Goal: Transaction & Acquisition: Purchase product/service

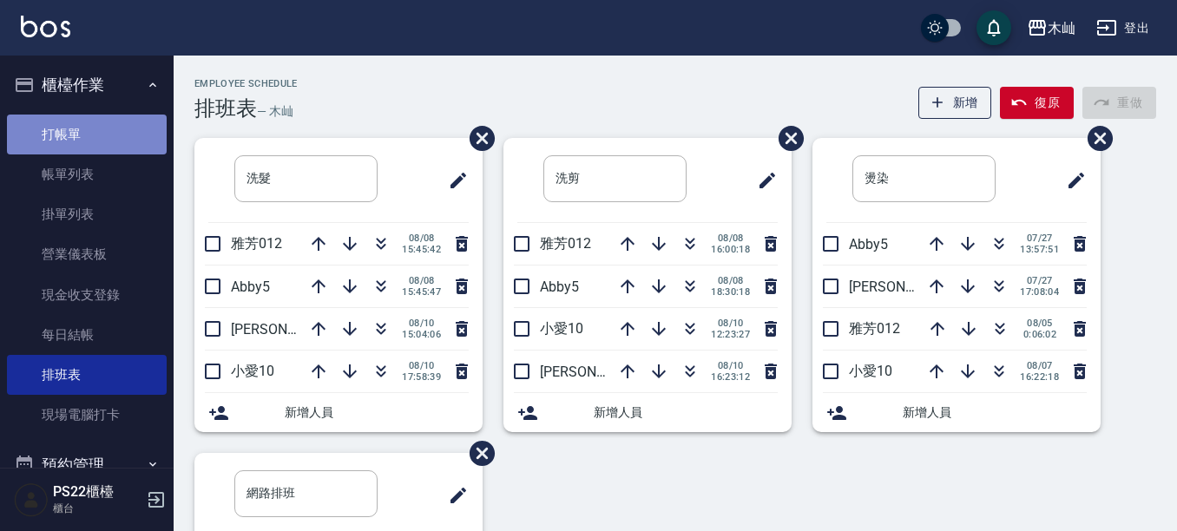
click at [103, 143] on link "打帳單" at bounding box center [87, 135] width 160 height 40
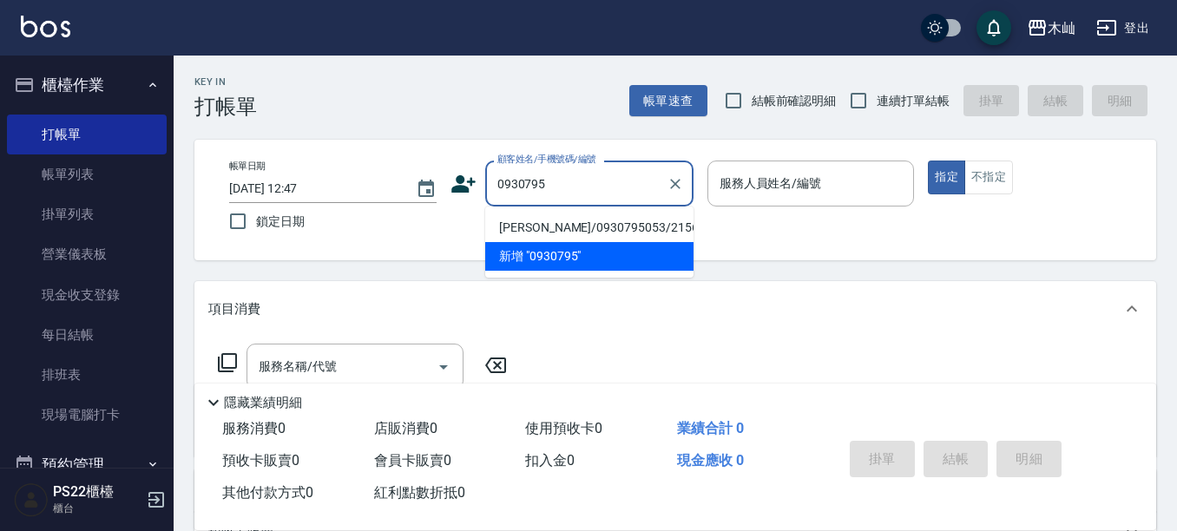
drag, startPoint x: 581, startPoint y: 183, endPoint x: 507, endPoint y: 190, distance: 74.1
click at [507, 190] on input "0930795" at bounding box center [576, 183] width 167 height 30
drag, startPoint x: 548, startPoint y: 182, endPoint x: 502, endPoint y: 180, distance: 46.1
click at [502, 180] on input "930795" at bounding box center [576, 183] width 167 height 30
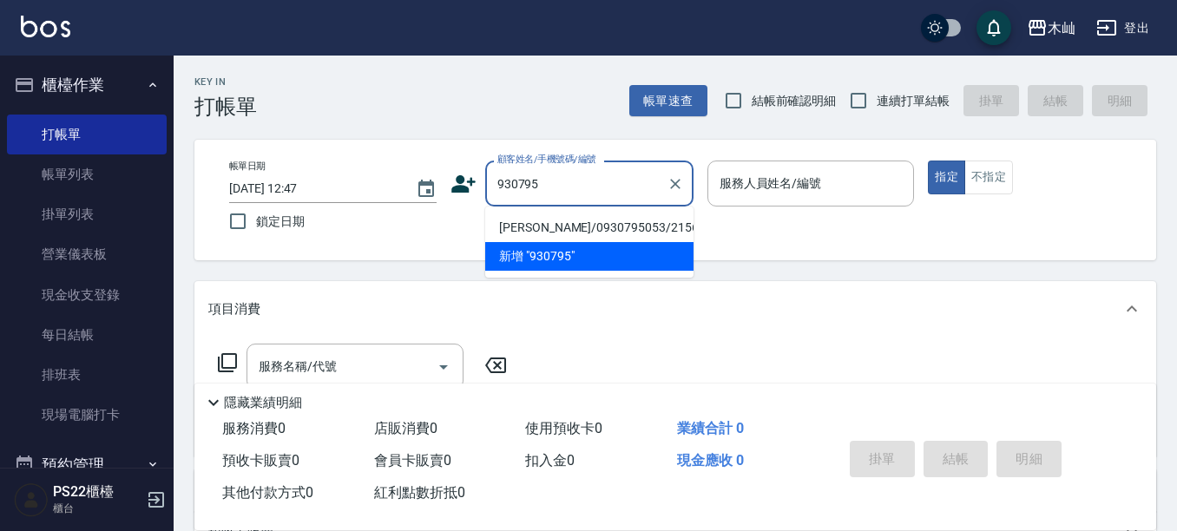
type input "9"
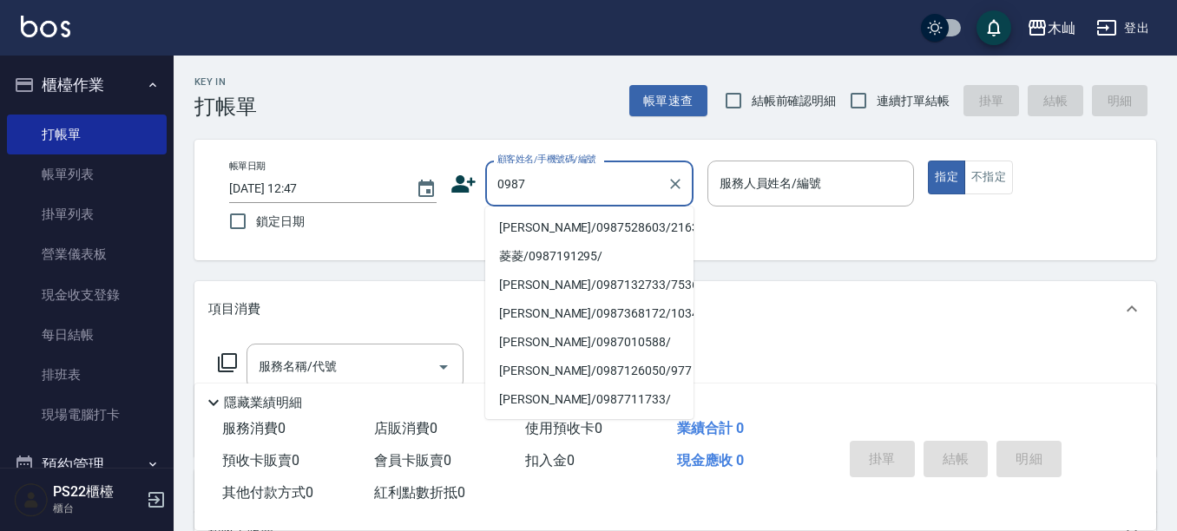
click at [552, 218] on li "[PERSON_NAME]/0987528603/216319" at bounding box center [589, 228] width 208 height 29
type input "[PERSON_NAME]/0987528603/216319"
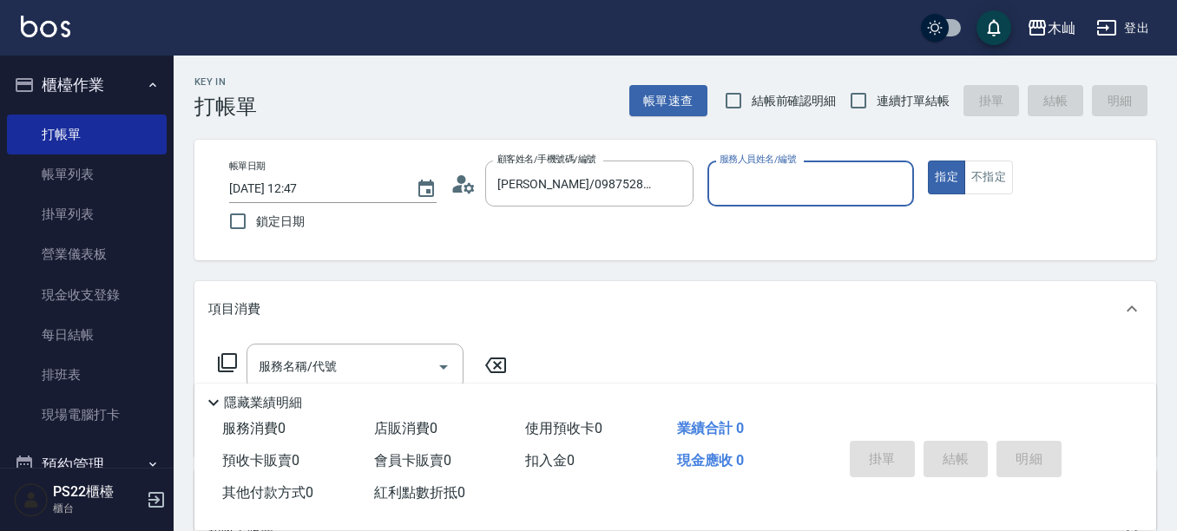
type input "小愛-10"
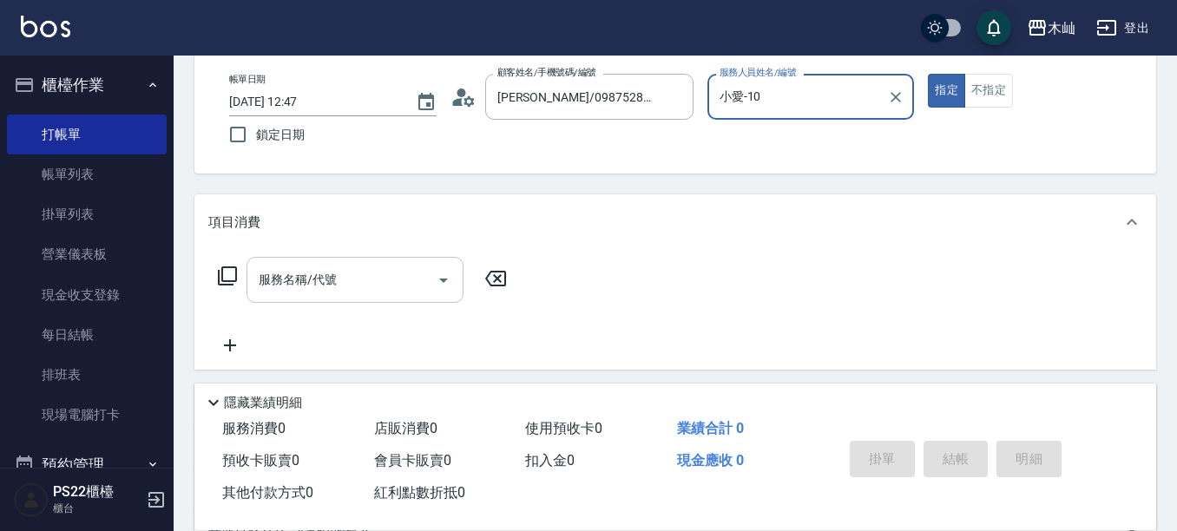
click at [387, 274] on input "服務名稱/代號" at bounding box center [341, 280] width 175 height 30
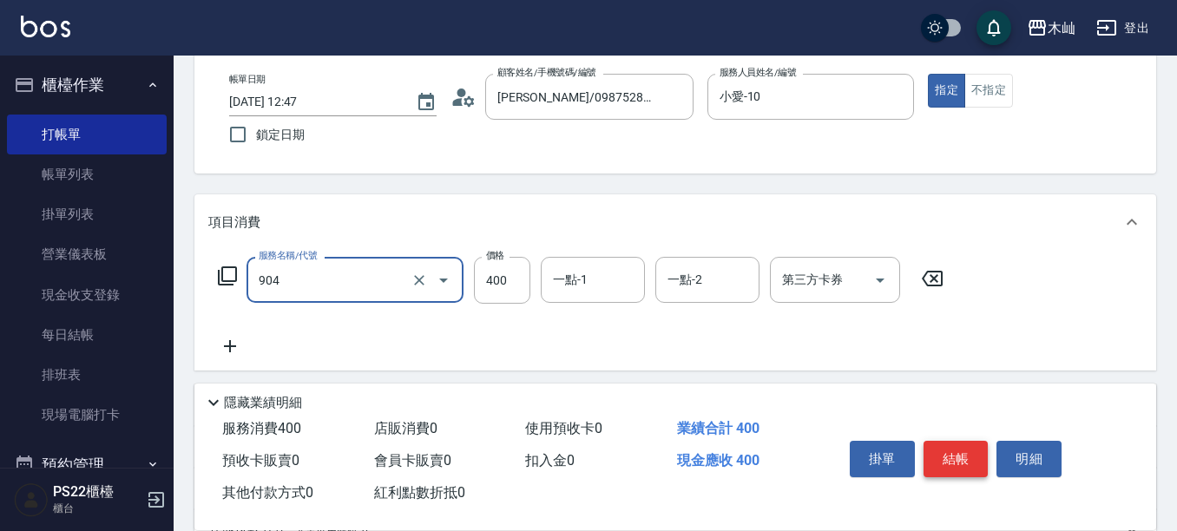
type input "精油洗+瞬護(904)"
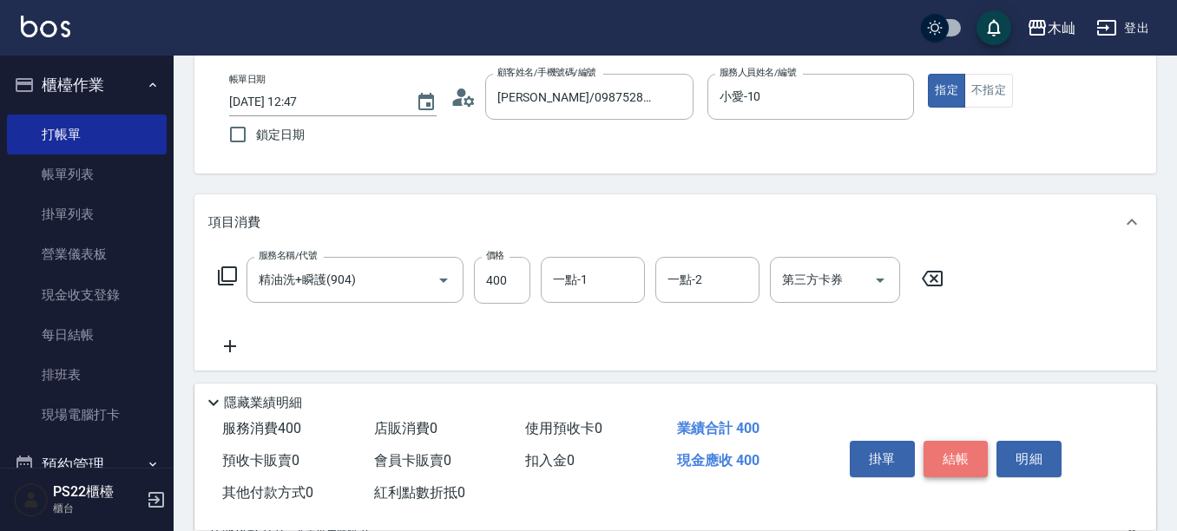
click at [944, 444] on button "結帳" at bounding box center [956, 459] width 65 height 36
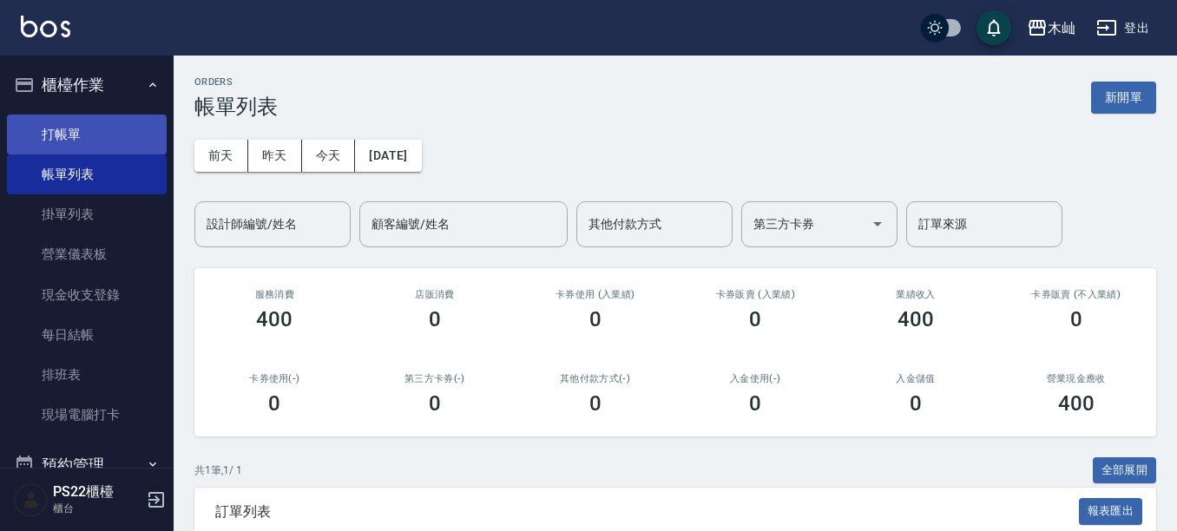
click at [114, 124] on link "打帳單" at bounding box center [87, 135] width 160 height 40
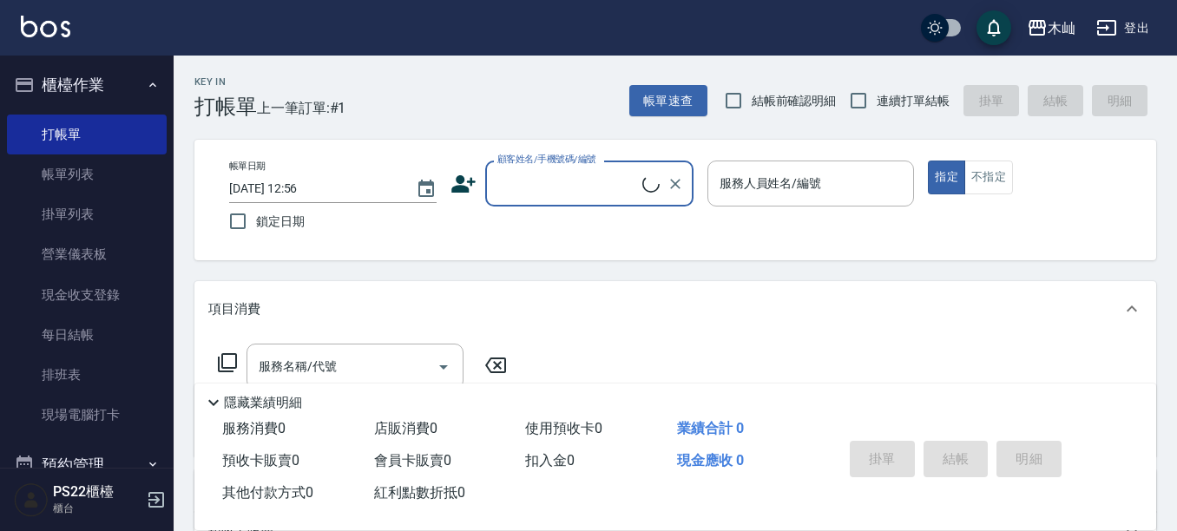
click at [527, 172] on input "顧客姓名/手機號碼/編號" at bounding box center [567, 183] width 149 height 30
type input "c"
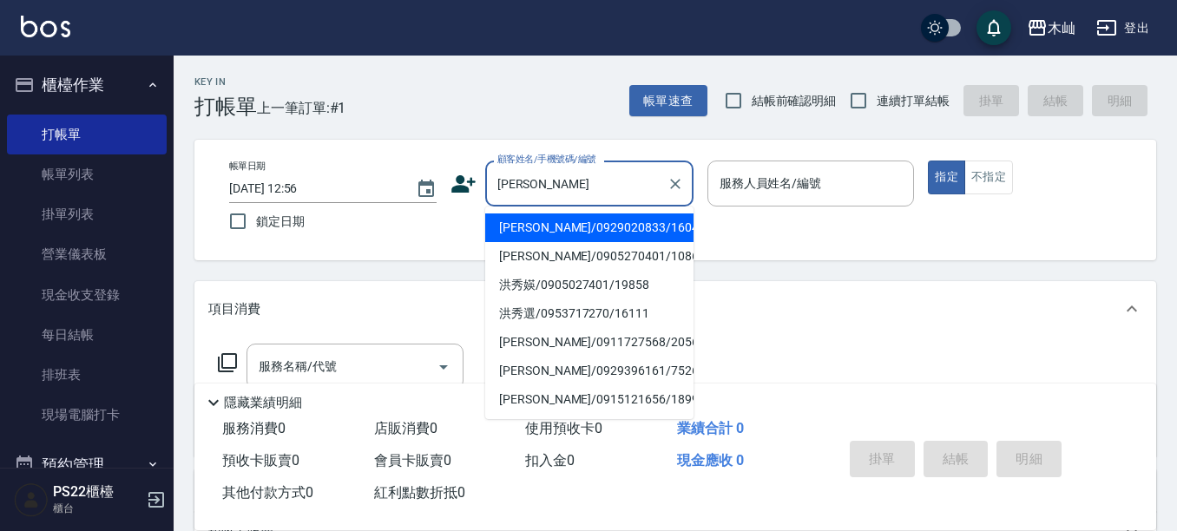
click at [629, 234] on li "[PERSON_NAME]/0929020833/160420" at bounding box center [589, 228] width 208 height 29
type input "[PERSON_NAME]/0929020833/160420"
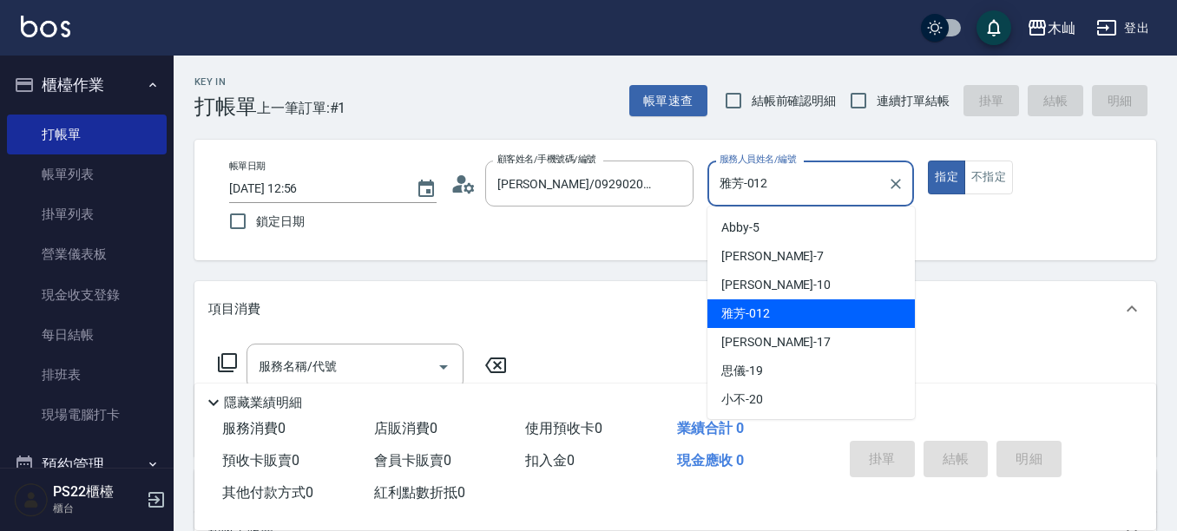
drag, startPoint x: 780, startPoint y: 197, endPoint x: 721, endPoint y: 196, distance: 58.2
click at [721, 196] on input "雅芳-012" at bounding box center [798, 183] width 166 height 30
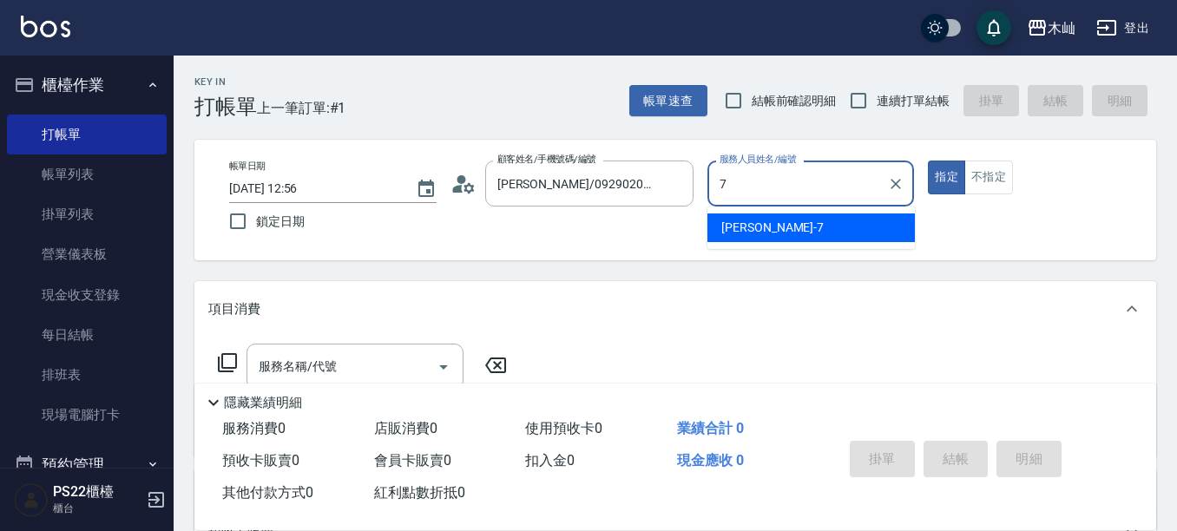
type input "[PERSON_NAME]-7"
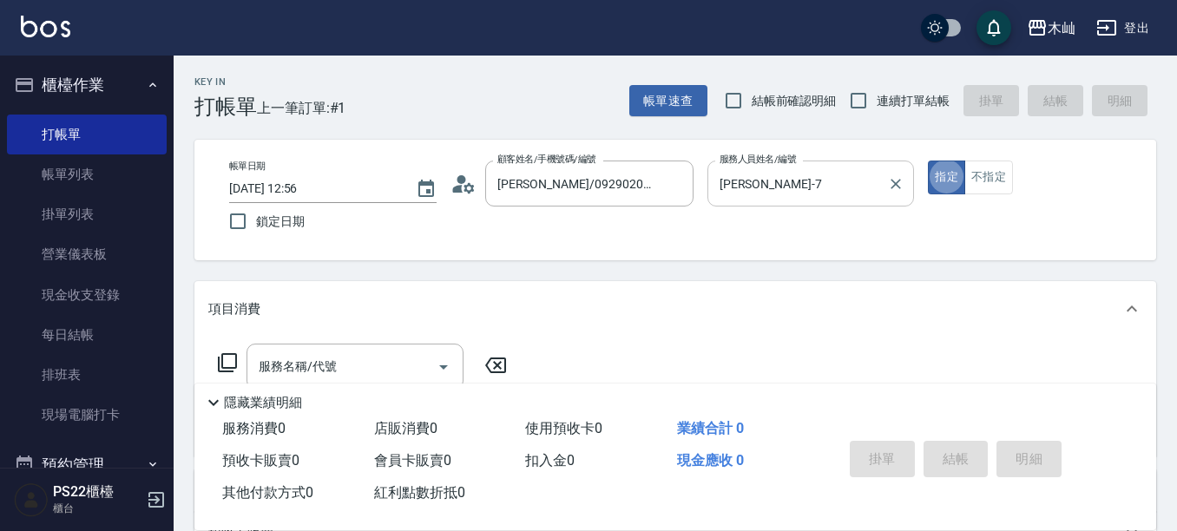
type button "true"
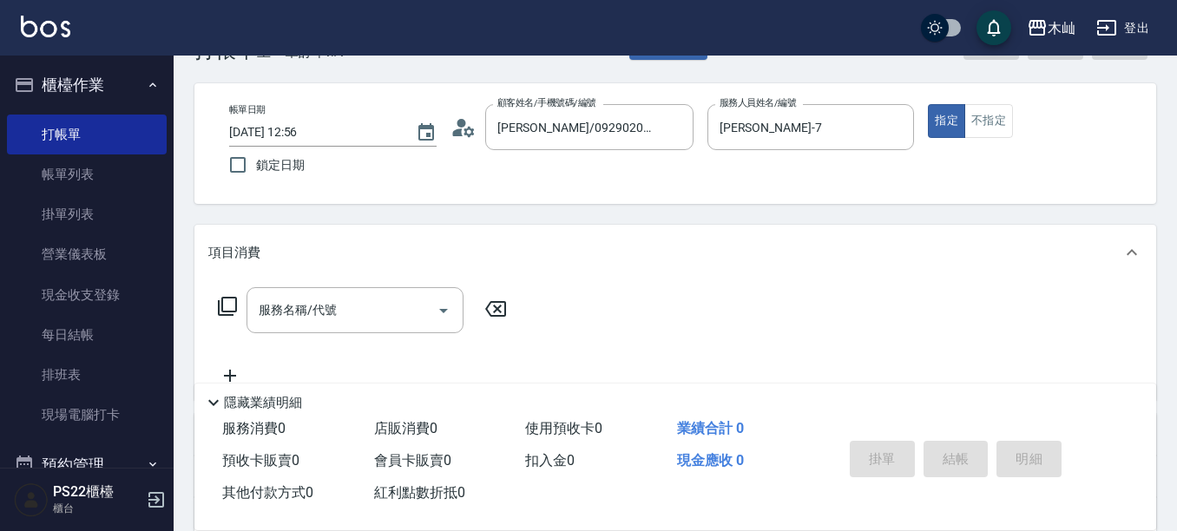
scroll to position [87, 0]
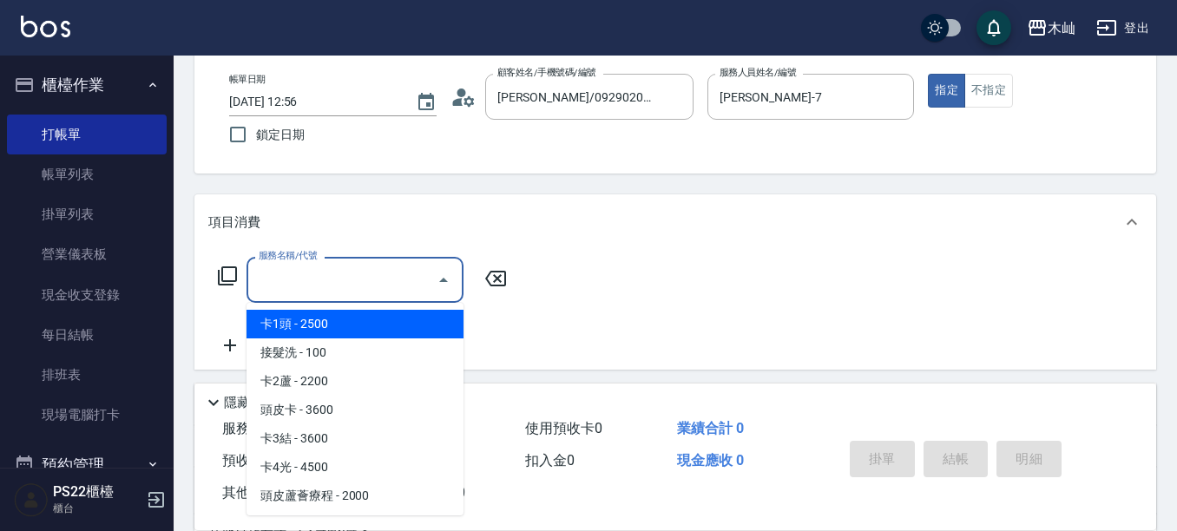
click at [300, 290] on input "服務名稱/代號" at bounding box center [341, 280] width 175 height 30
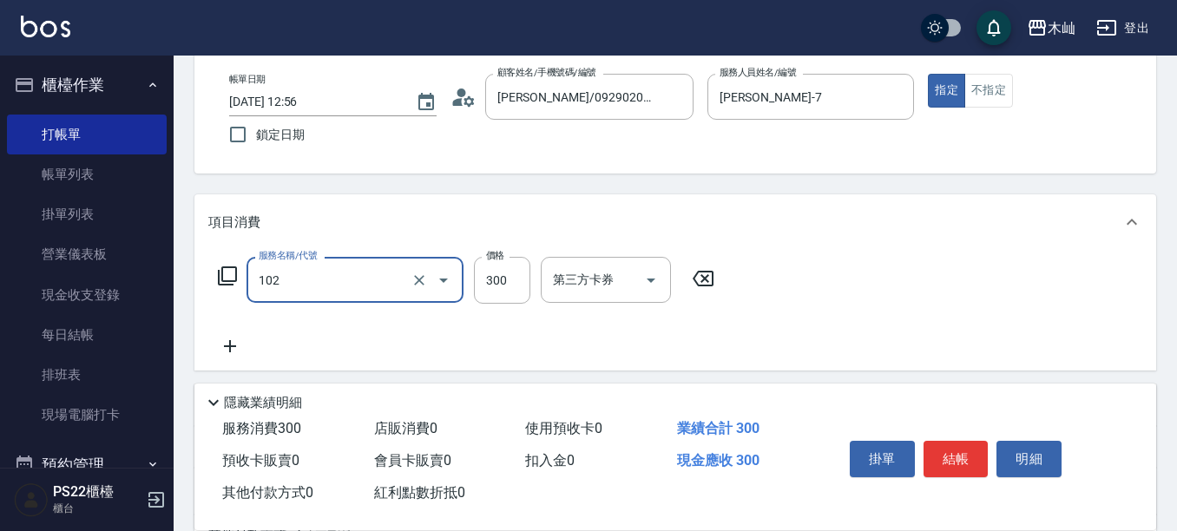
type input "精油洗髮(102)"
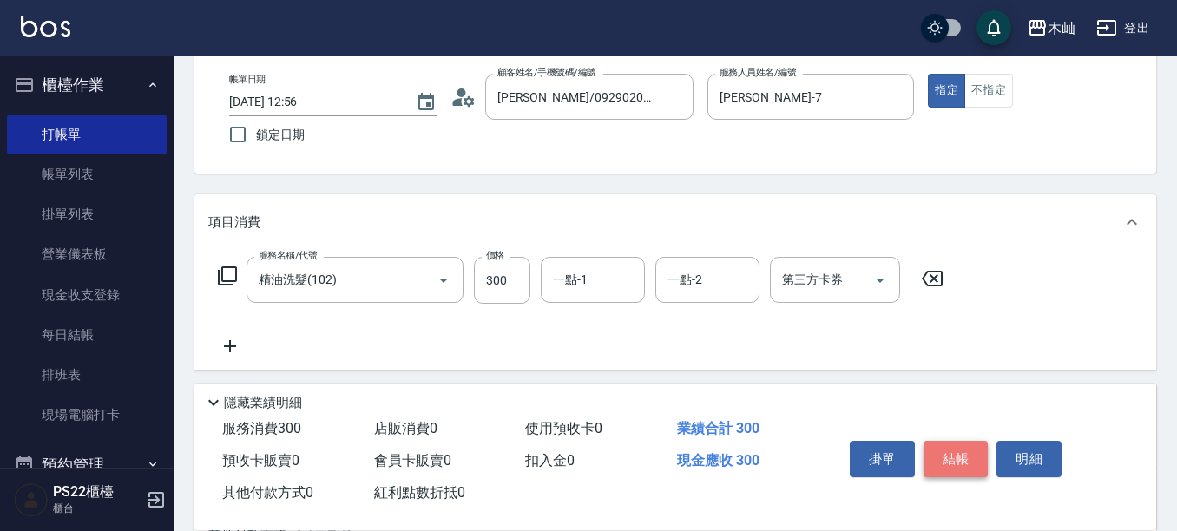
click at [965, 446] on button "結帳" at bounding box center [956, 459] width 65 height 36
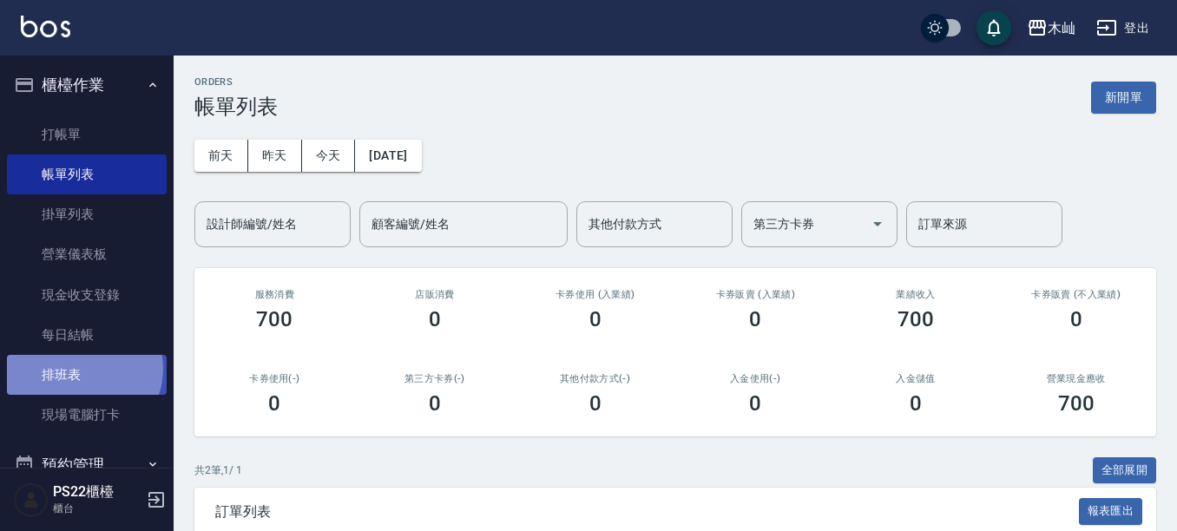
click at [82, 369] on link "排班表" at bounding box center [87, 375] width 160 height 40
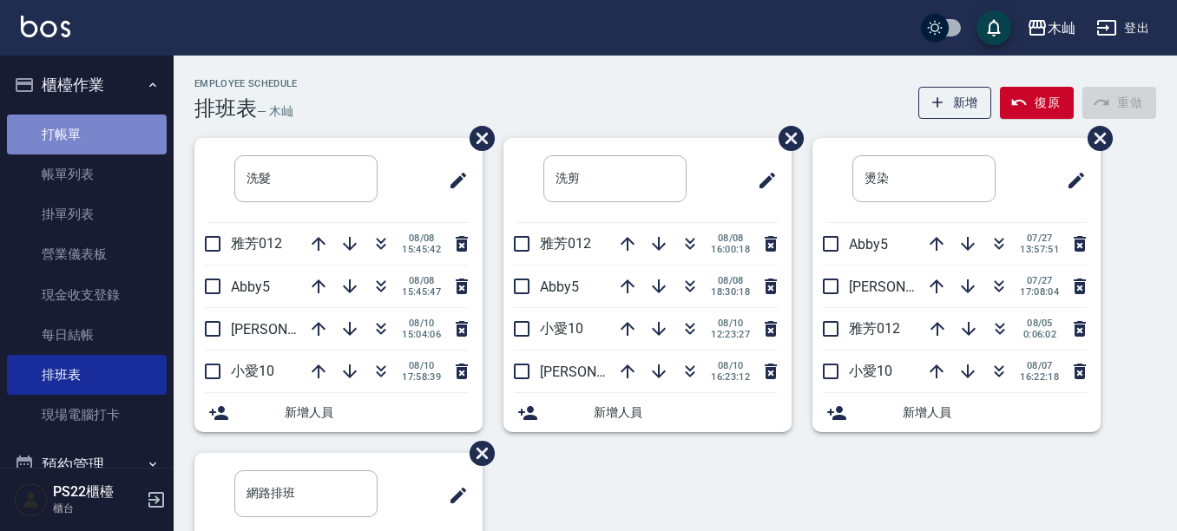
click at [120, 128] on link "打帳單" at bounding box center [87, 135] width 160 height 40
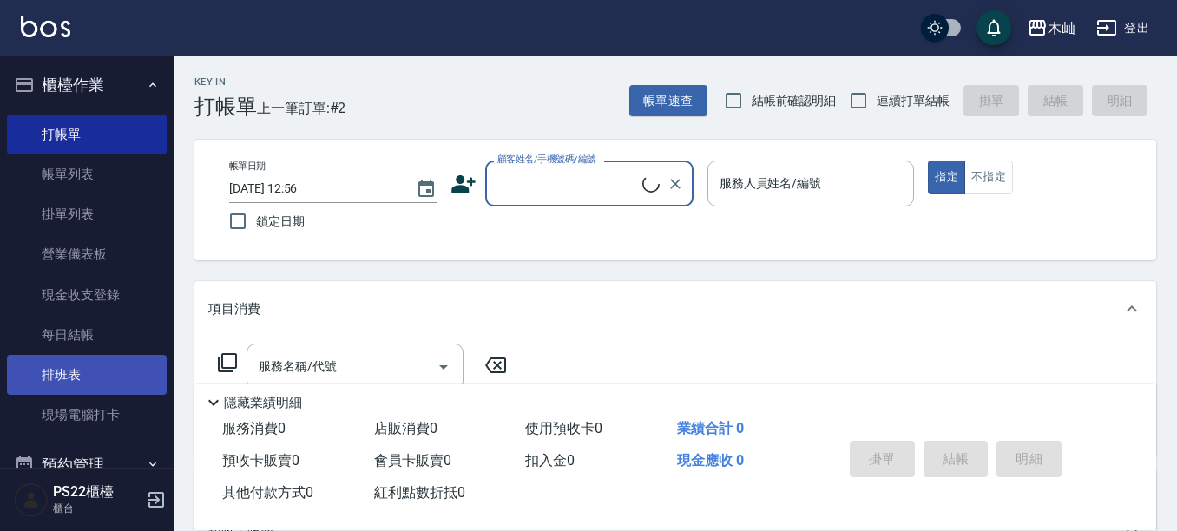
click at [89, 370] on link "排班表" at bounding box center [87, 375] width 160 height 40
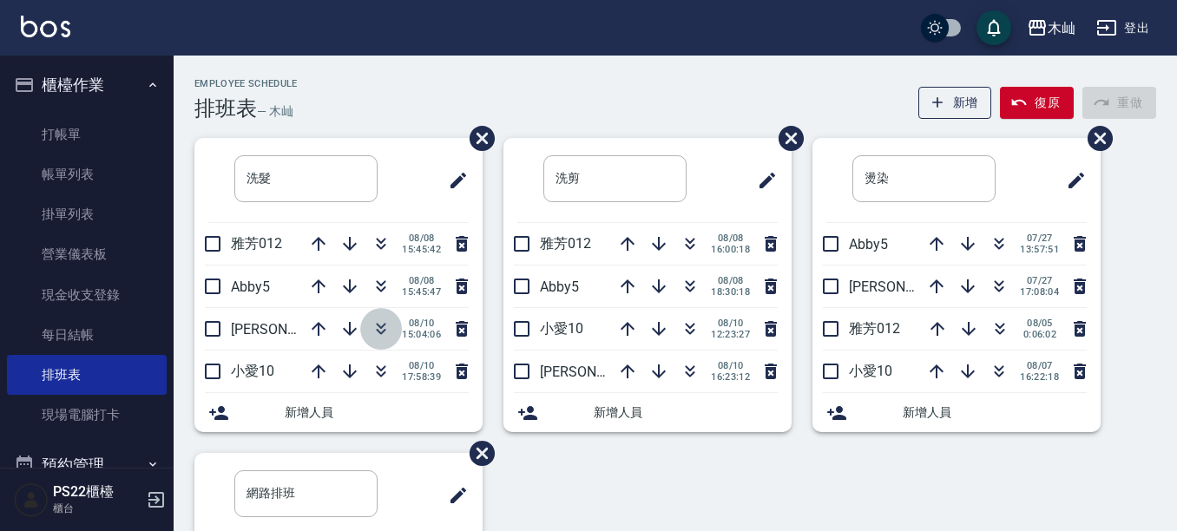
click at [379, 326] on icon "button" at bounding box center [382, 327] width 10 height 6
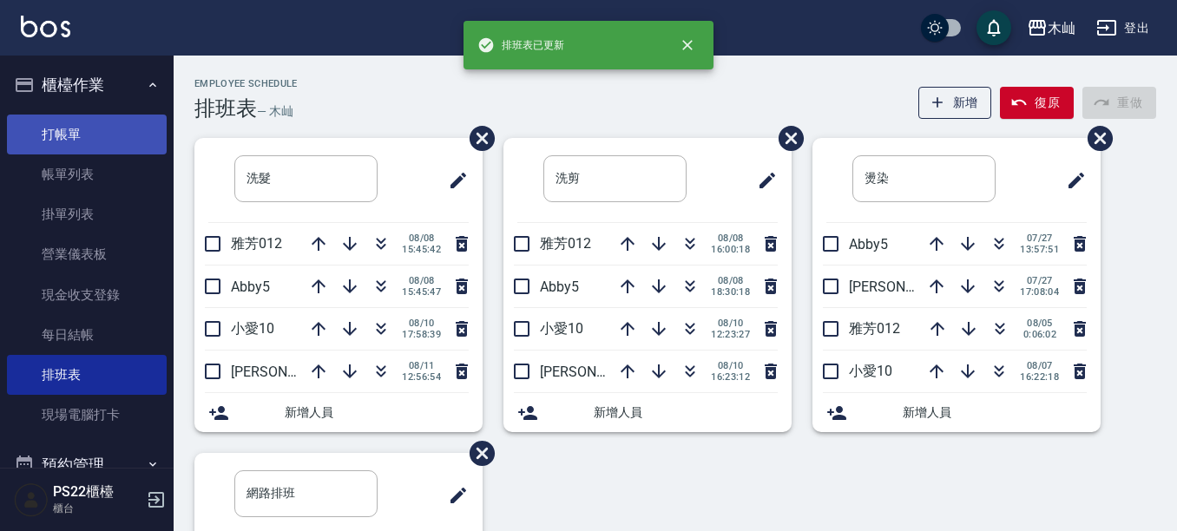
click at [101, 123] on link "打帳單" at bounding box center [87, 135] width 160 height 40
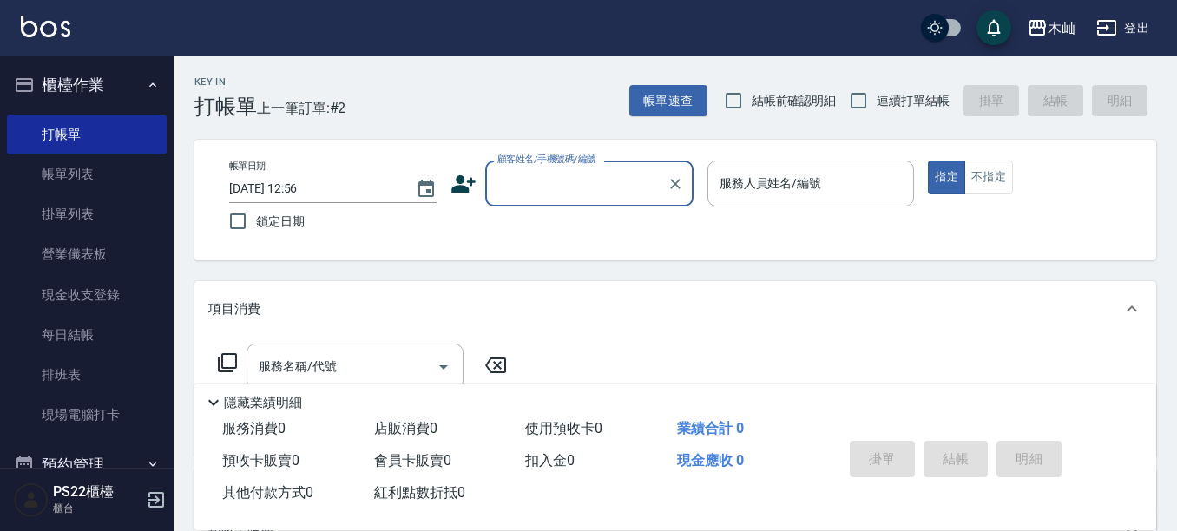
click at [555, 189] on input "顧客姓名/手機號碼/編號" at bounding box center [576, 183] width 167 height 30
click at [596, 217] on li "[PERSON_NAME]/0988734945/" at bounding box center [589, 228] width 208 height 29
type input "[PERSON_NAME]/0988734945/"
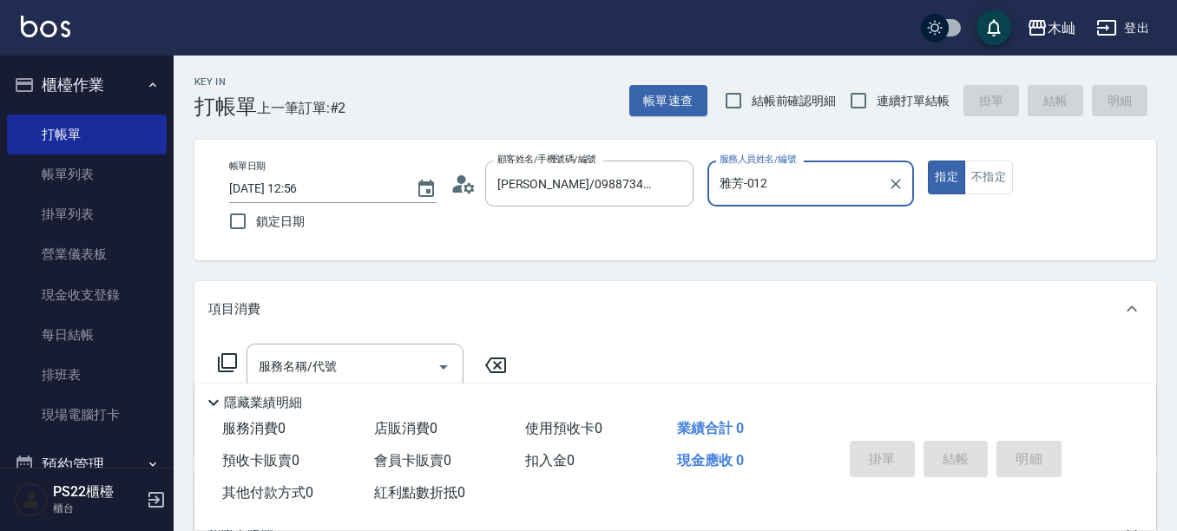
type input "雅芳-012"
click at [550, 269] on div "Key In 打帳單 上一筆訂單:#2 帳單速查 結帳前確認明細 連續打單結帳 掛單 結帳 明細 帳單日期 [DATE] 12:56 鎖定日期 顧客姓名/手機…" at bounding box center [676, 451] width 1004 height 790
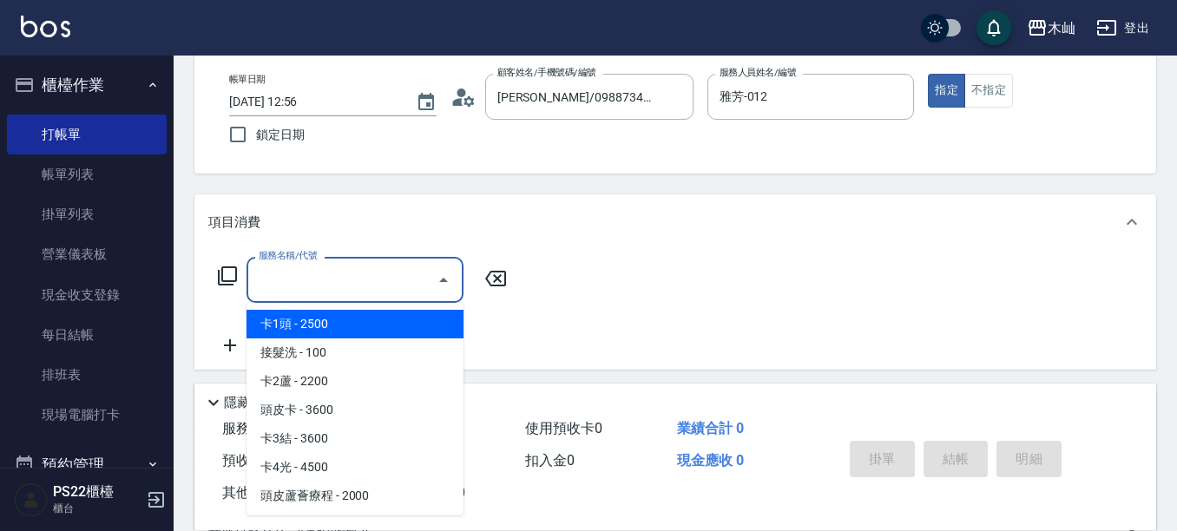
click at [376, 289] on input "服務名稱/代號" at bounding box center [341, 280] width 175 height 30
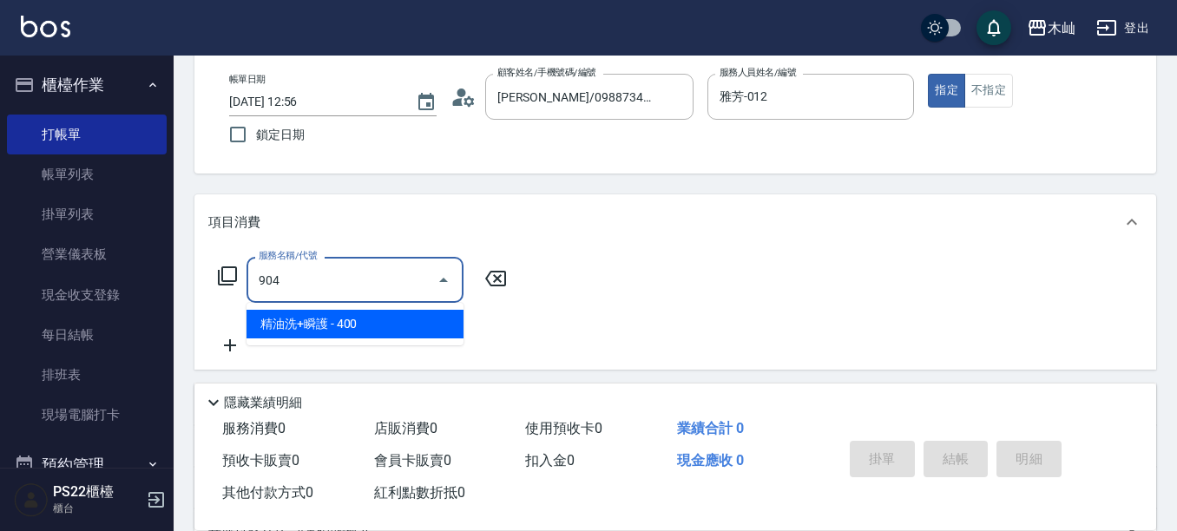
type input "精油洗+瞬護(904)"
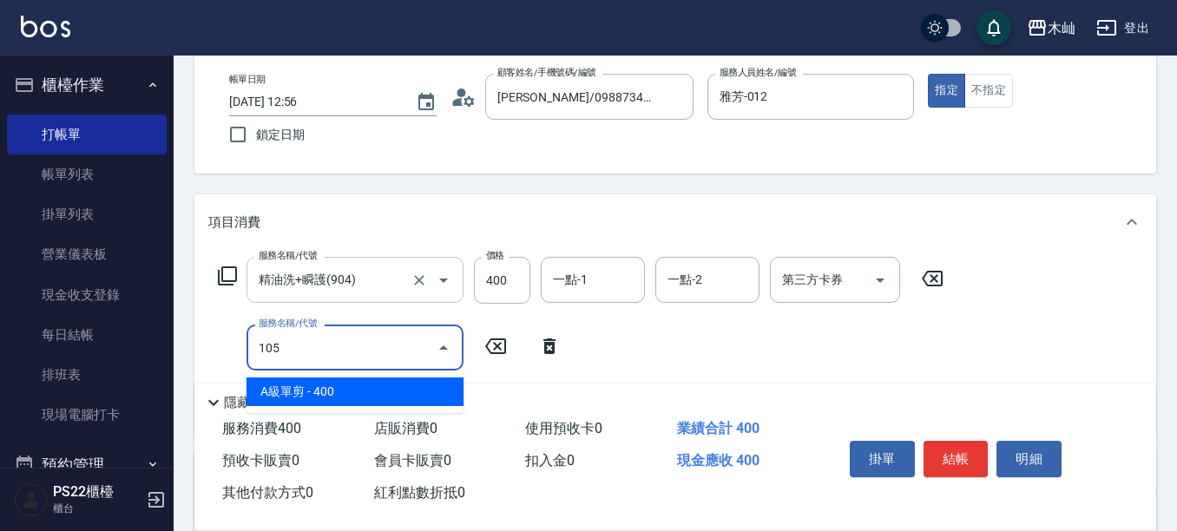
type input "A級單剪(105)"
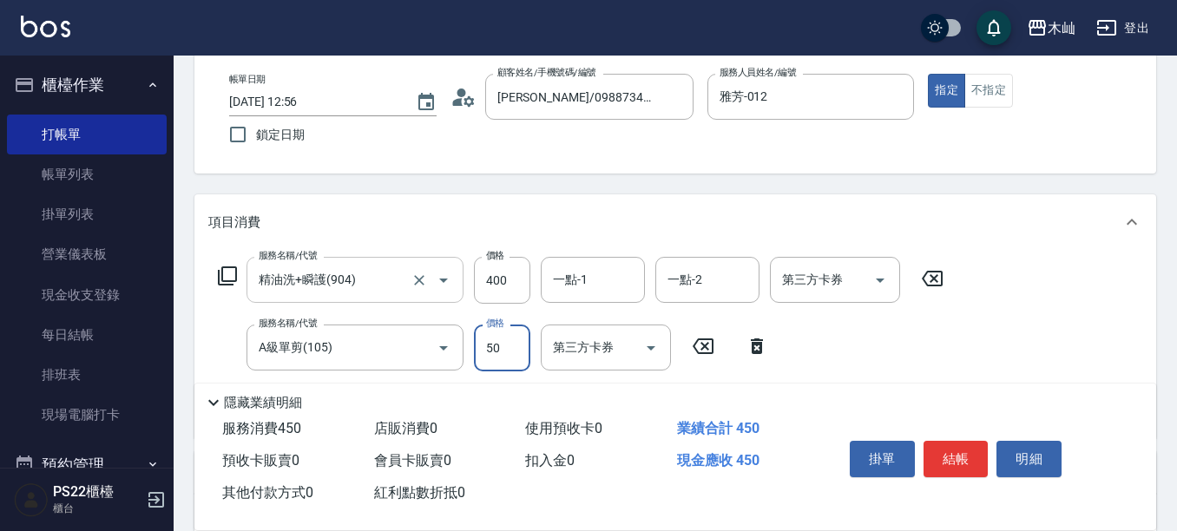
type input "50"
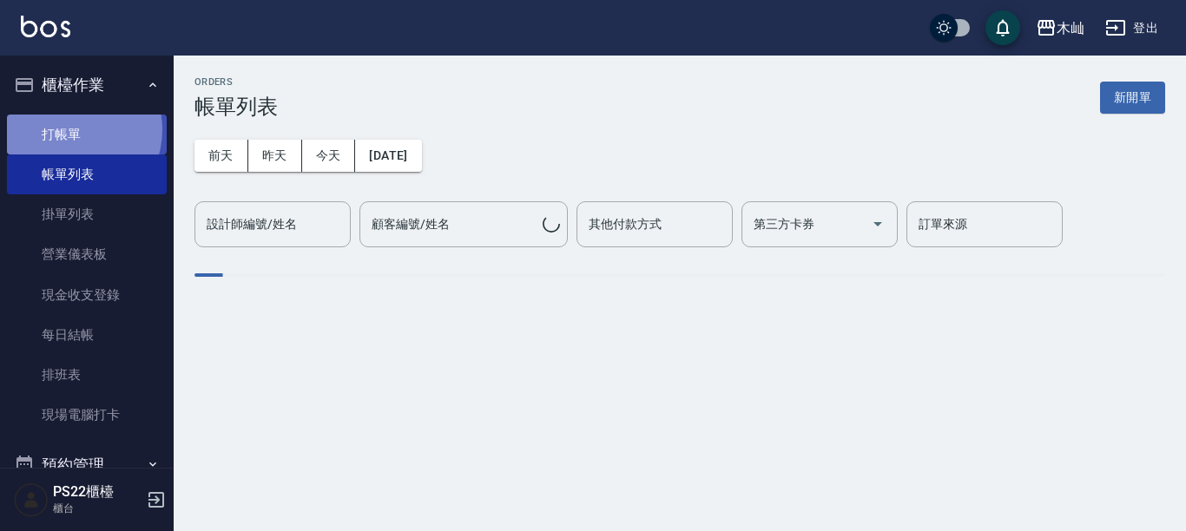
click at [69, 129] on link "打帳單" at bounding box center [87, 135] width 160 height 40
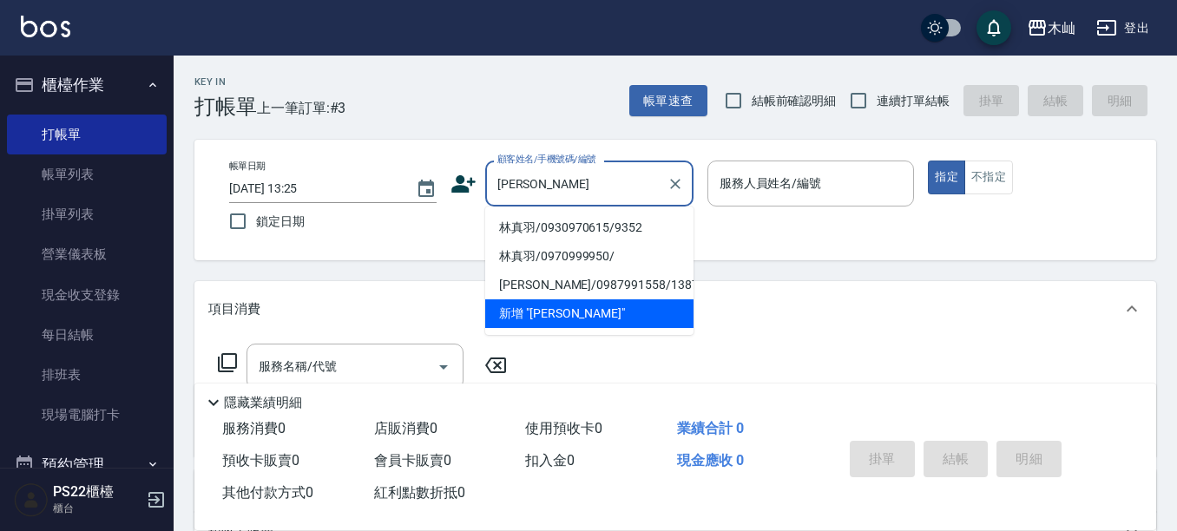
click at [517, 226] on li "林真羽/0930970615/9352" at bounding box center [589, 228] width 208 height 29
type input "林真羽/0930970615/9352"
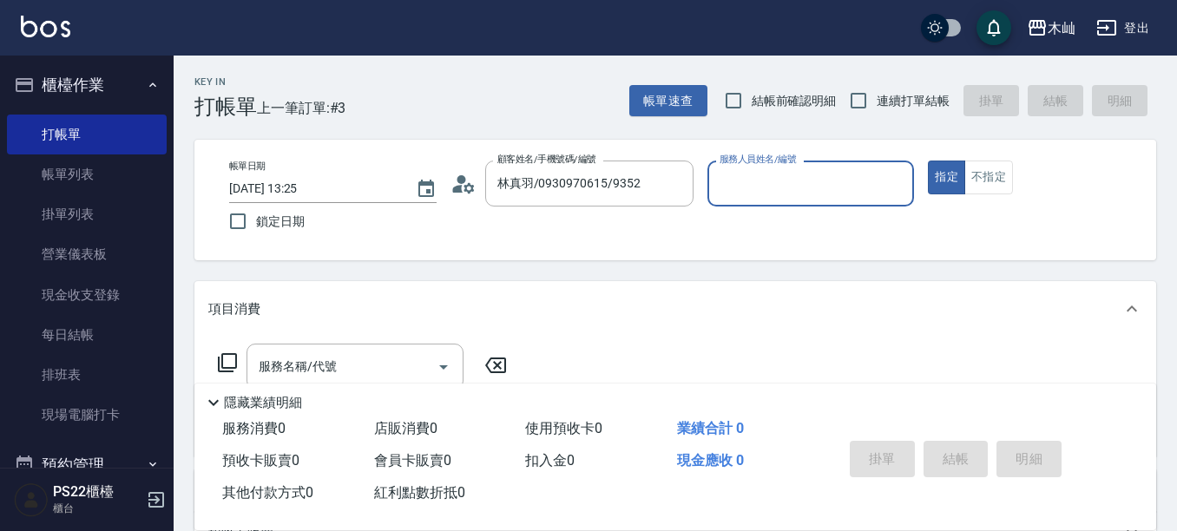
type input "小愛-10"
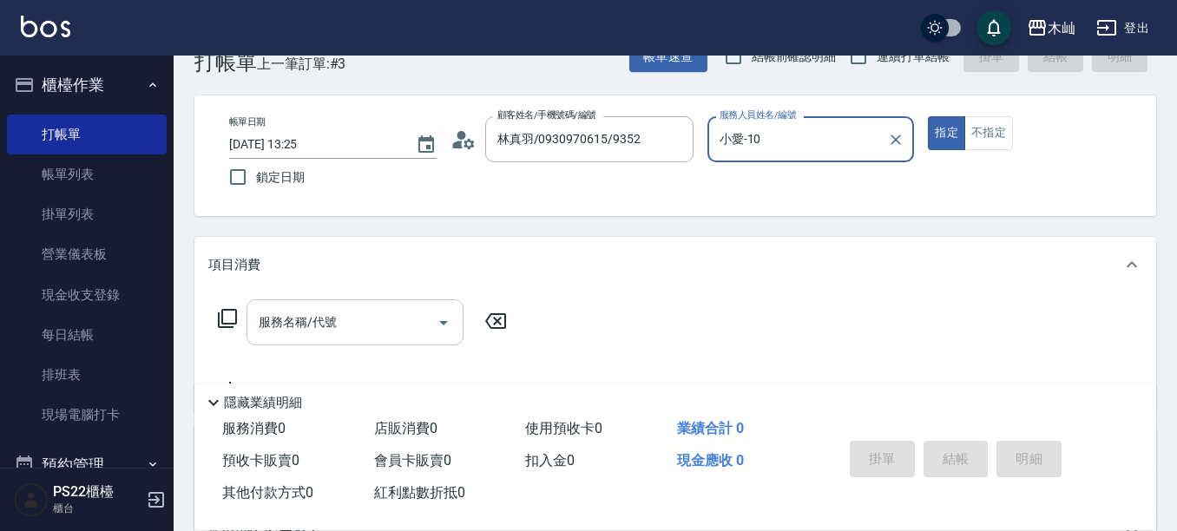
scroll to position [87, 0]
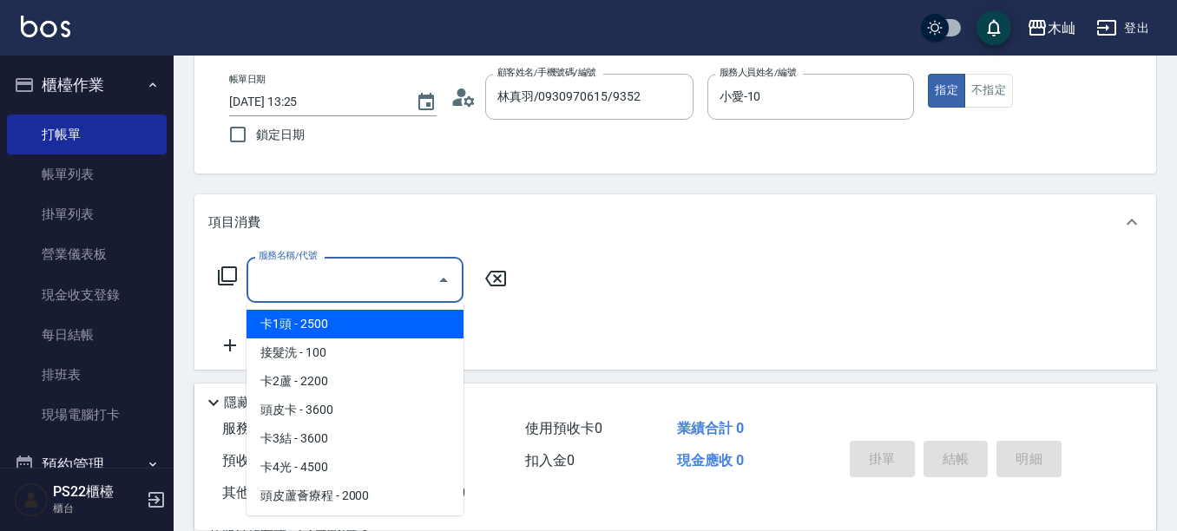
click at [333, 285] on div "服務名稱/代號 服務名稱/代號" at bounding box center [355, 280] width 217 height 46
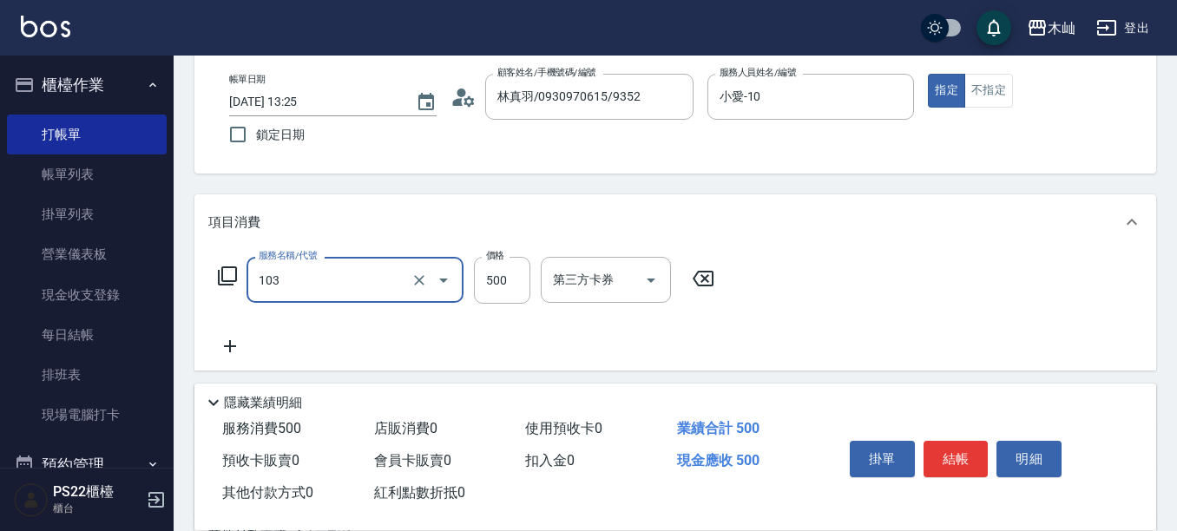
type input "B級洗剪(103)"
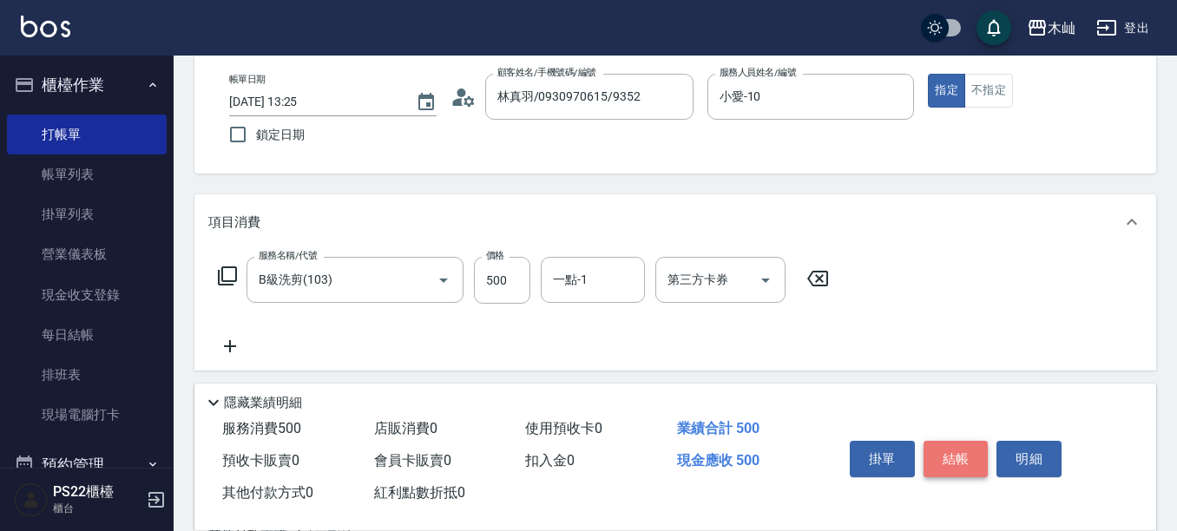
click at [960, 452] on button "結帳" at bounding box center [956, 459] width 65 height 36
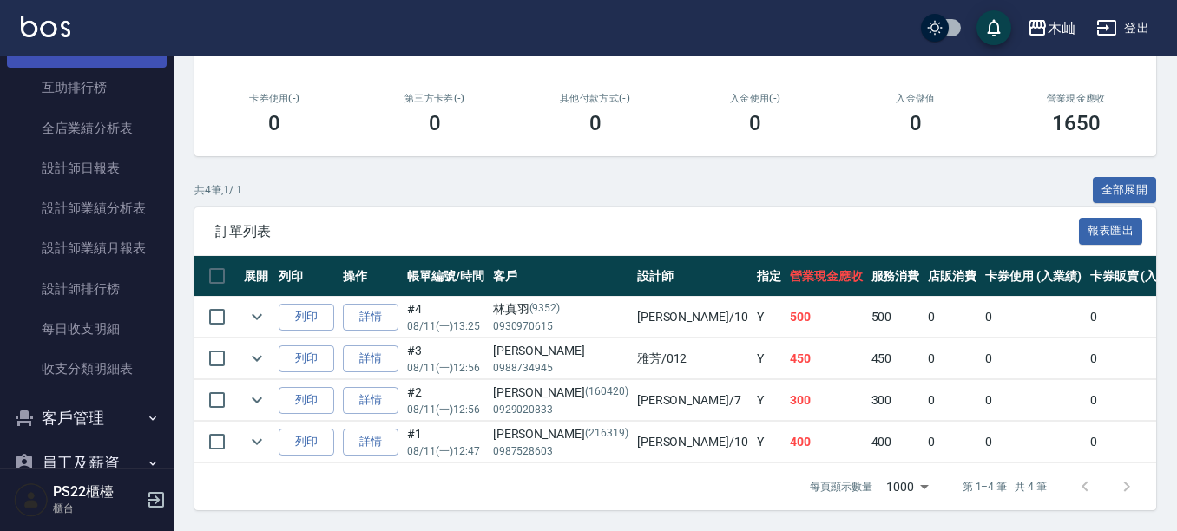
scroll to position [695, 0]
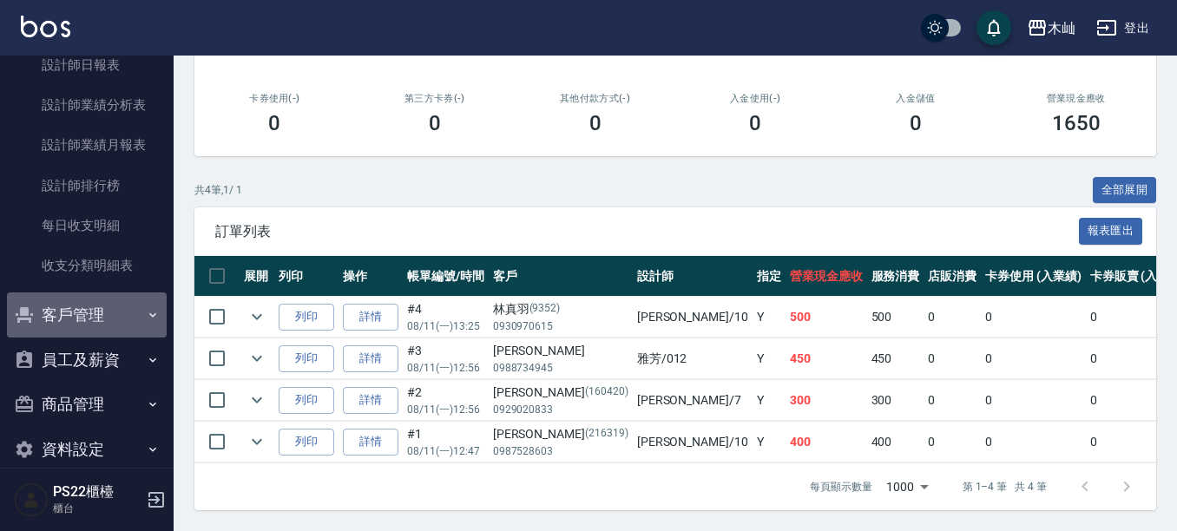
click at [86, 318] on button "客戶管理" at bounding box center [87, 315] width 160 height 45
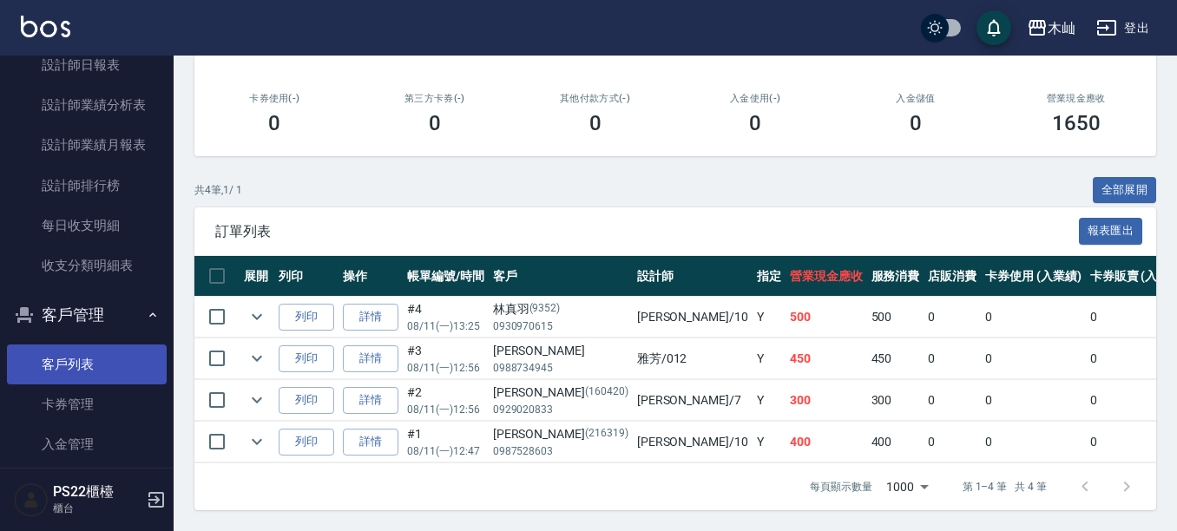
click at [82, 357] on link "客戶列表" at bounding box center [87, 365] width 160 height 40
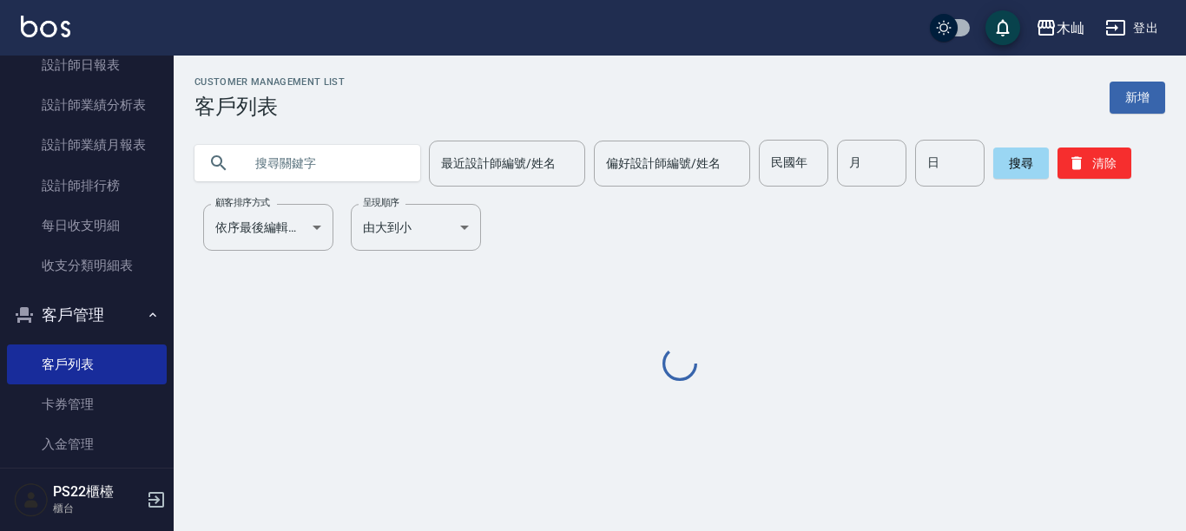
click at [276, 172] on input "text" at bounding box center [324, 163] width 163 height 47
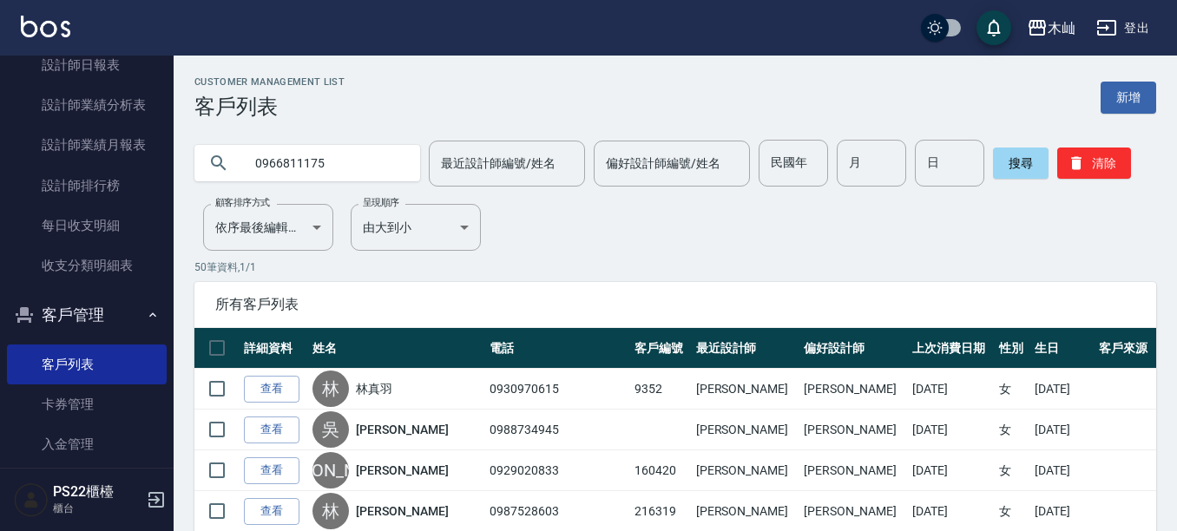
type input "0966811175"
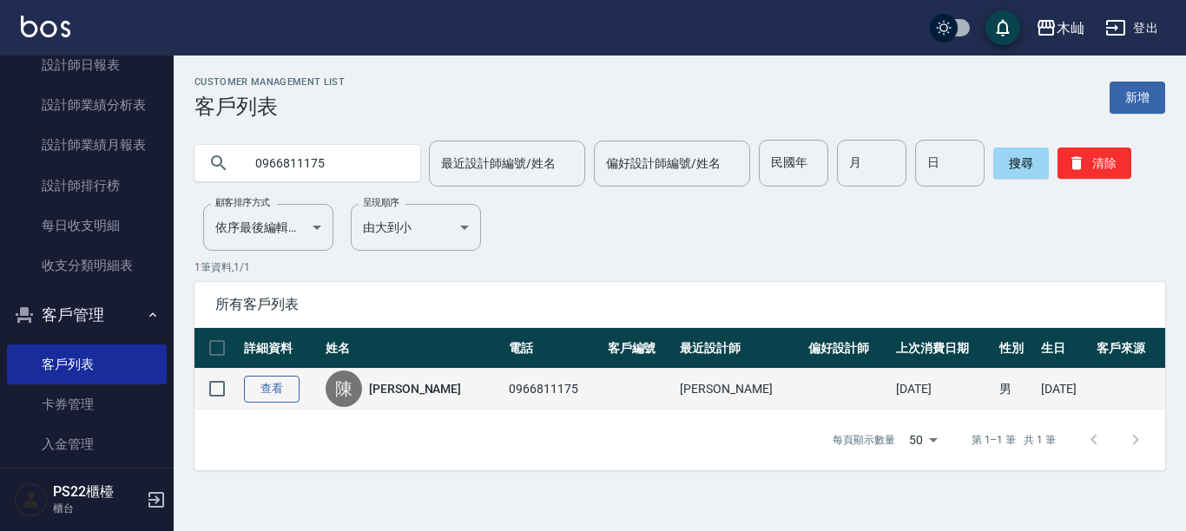
click at [270, 391] on link "查看" at bounding box center [272, 389] width 56 height 27
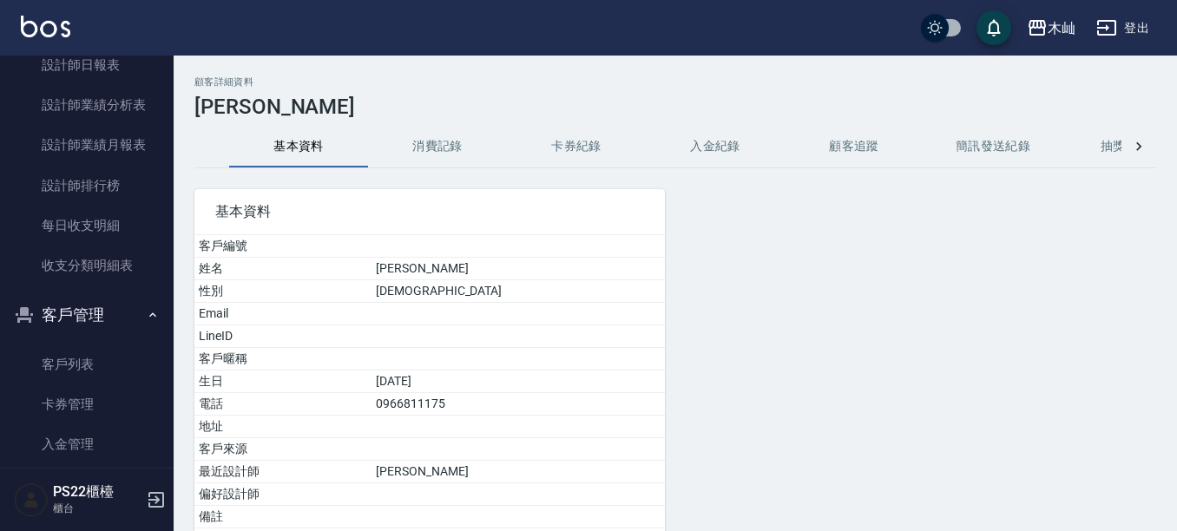
click at [432, 151] on button "消費記錄" at bounding box center [437, 147] width 139 height 42
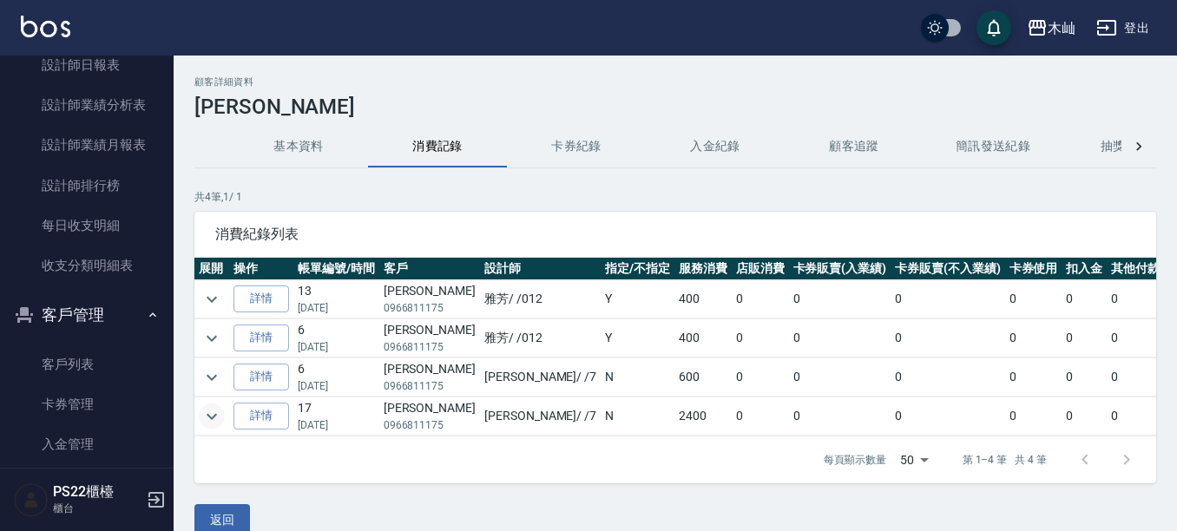
click at [213, 418] on icon "expand row" at bounding box center [212, 416] width 10 height 6
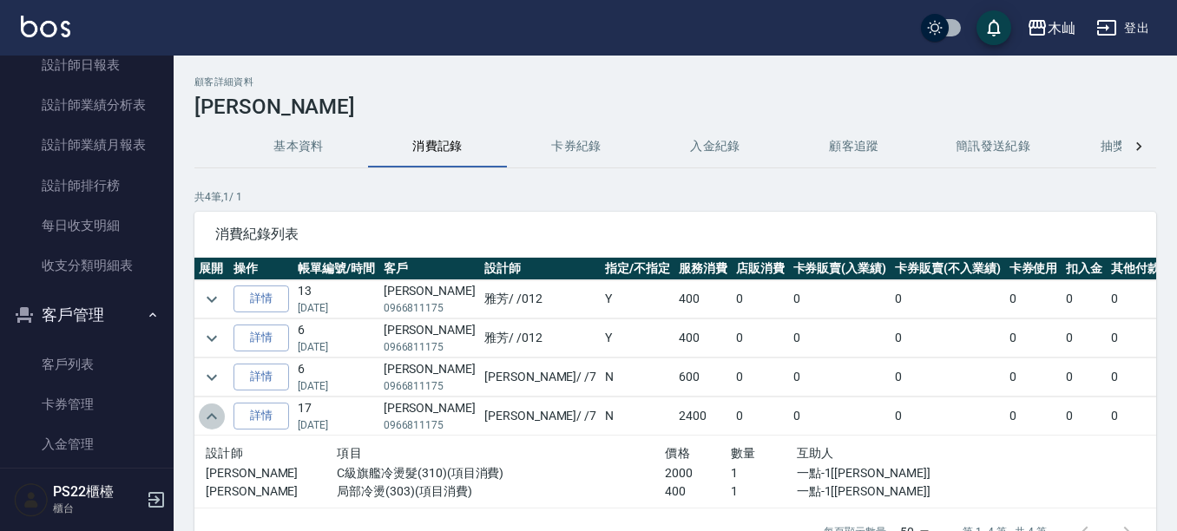
click at [213, 418] on icon "expand row" at bounding box center [211, 416] width 21 height 21
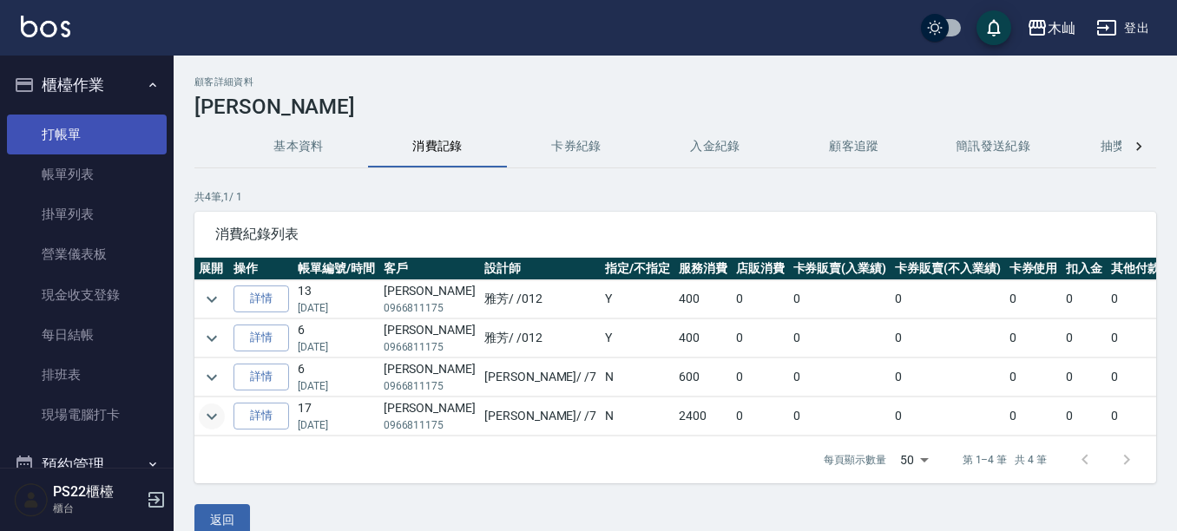
click at [102, 126] on link "打帳單" at bounding box center [87, 135] width 160 height 40
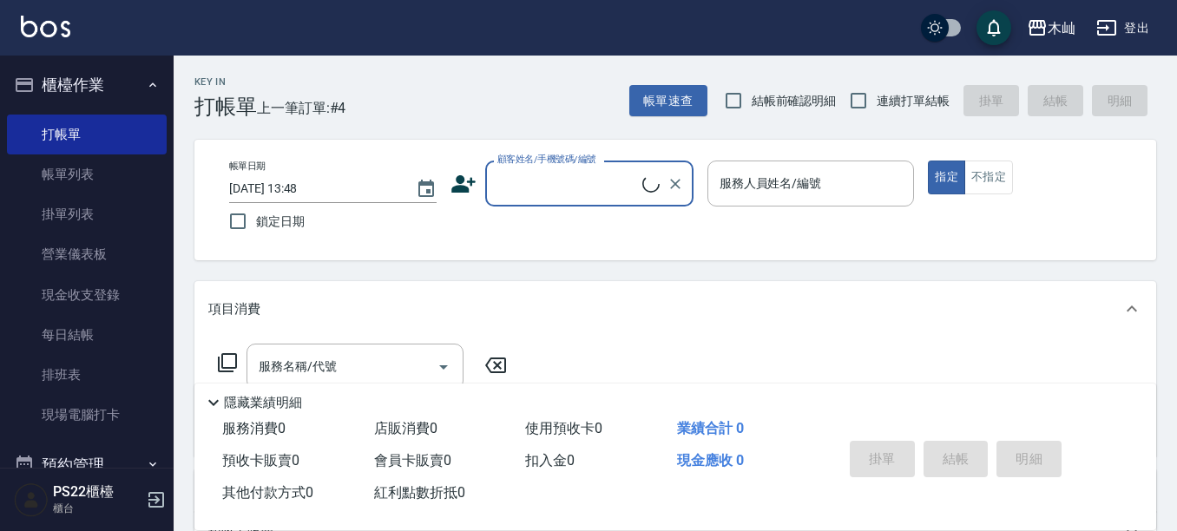
click at [589, 194] on input "顧客姓名/手機號碼/編號" at bounding box center [567, 183] width 149 height 30
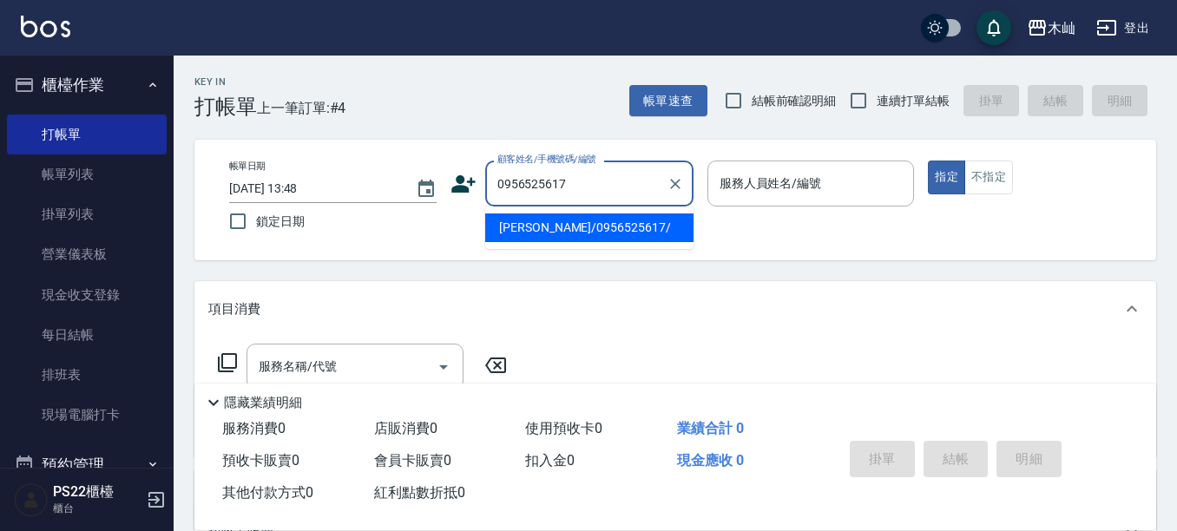
type input "[PERSON_NAME]/0956525617/"
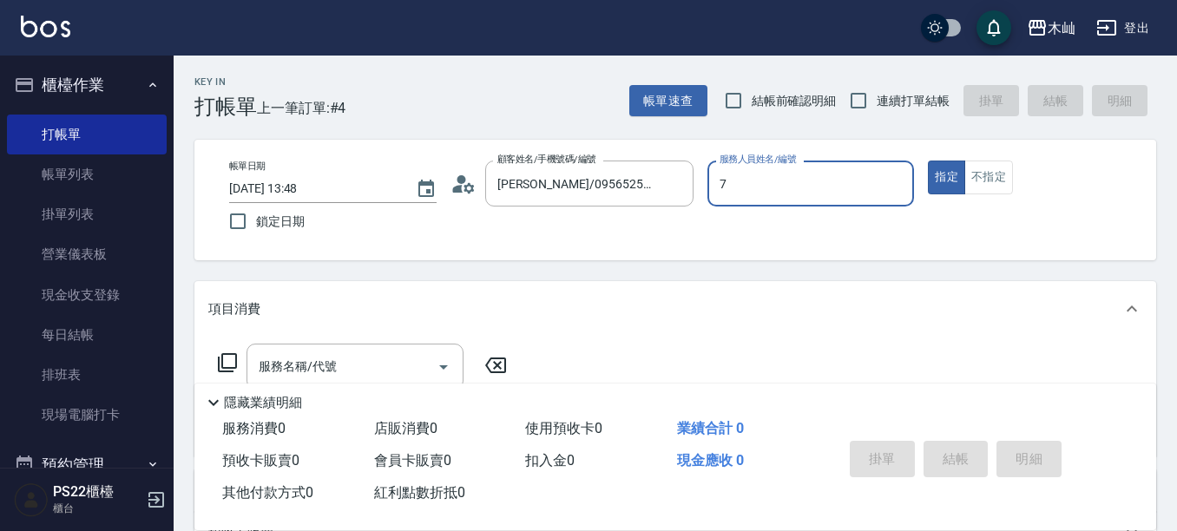
type input "[PERSON_NAME]-7"
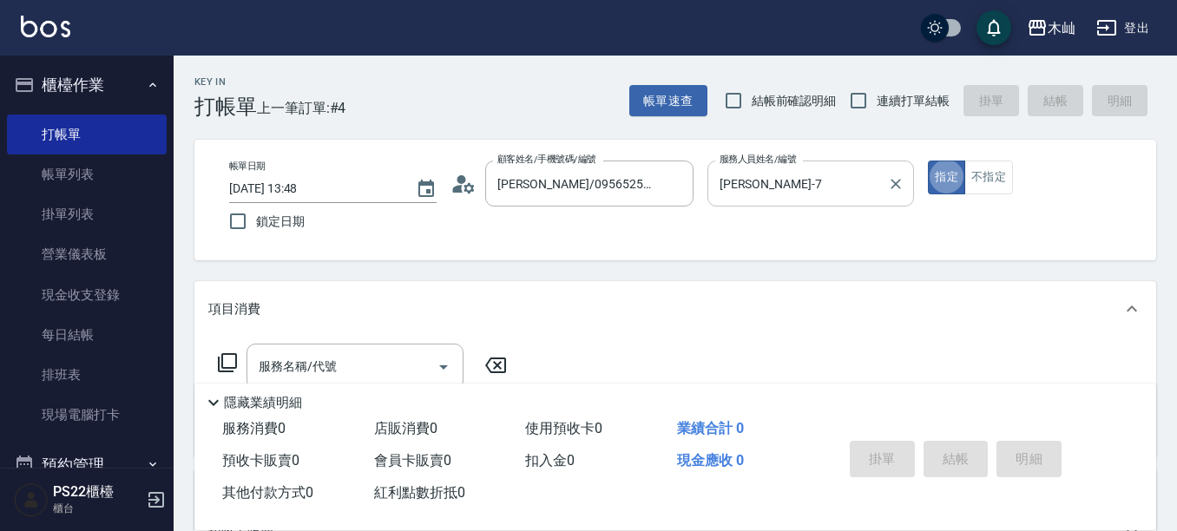
type button "true"
click at [995, 174] on button "不指定" at bounding box center [989, 178] width 49 height 34
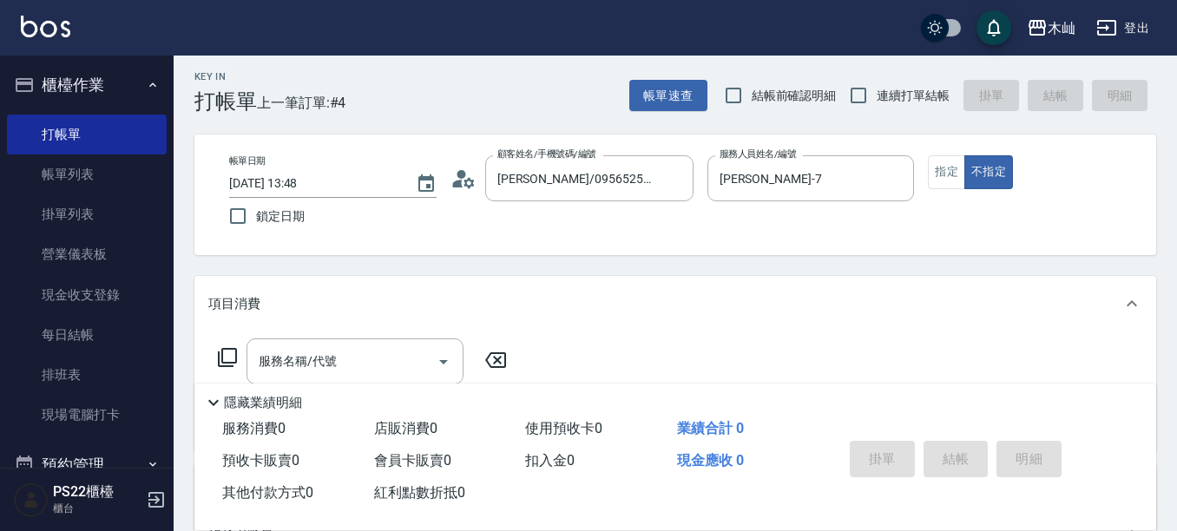
scroll to position [87, 0]
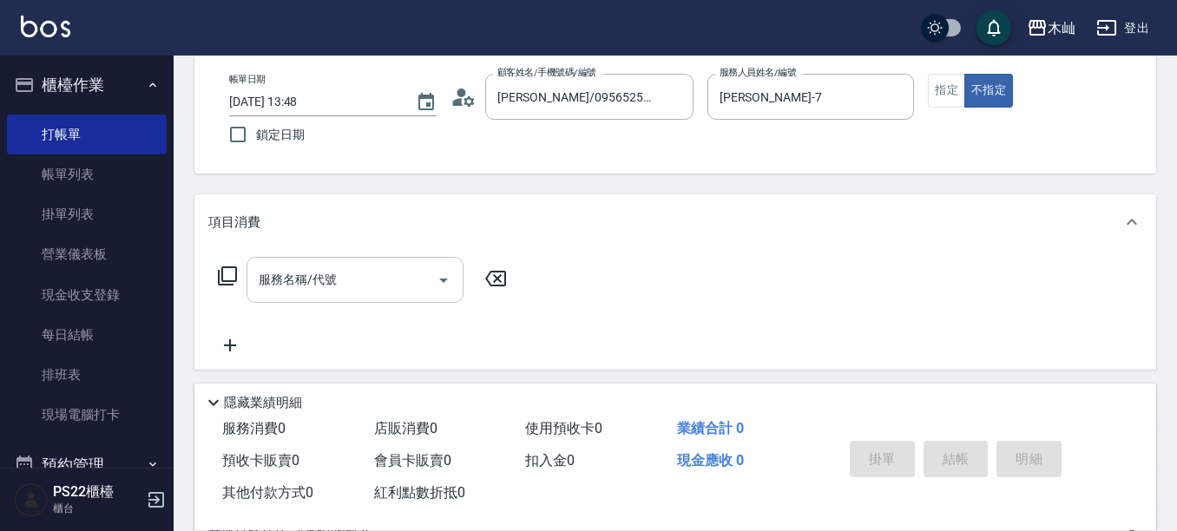
click at [389, 264] on div "服務名稱/代號" at bounding box center [355, 280] width 217 height 46
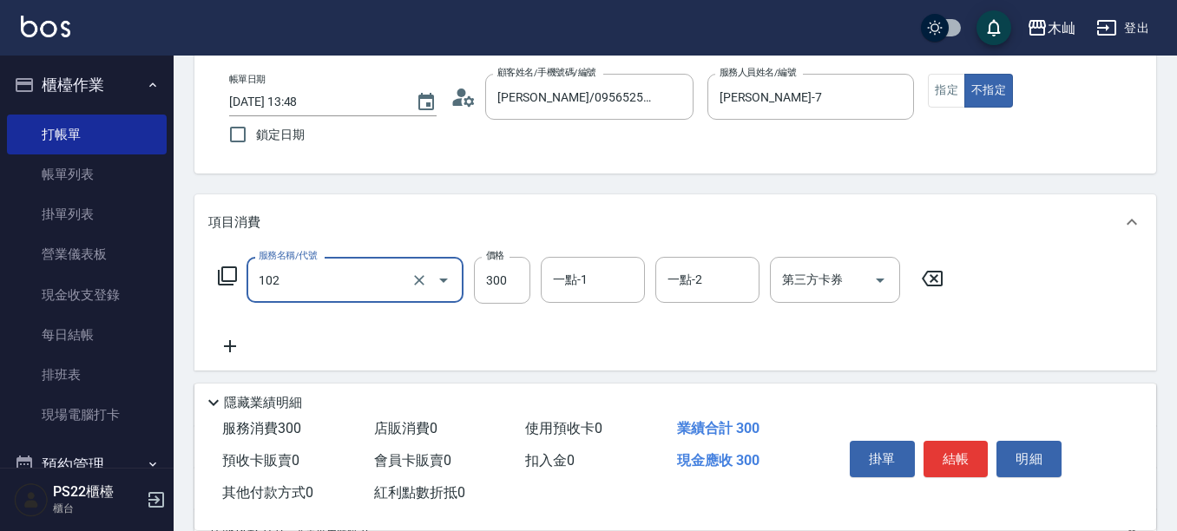
type input "精油洗髮(102)"
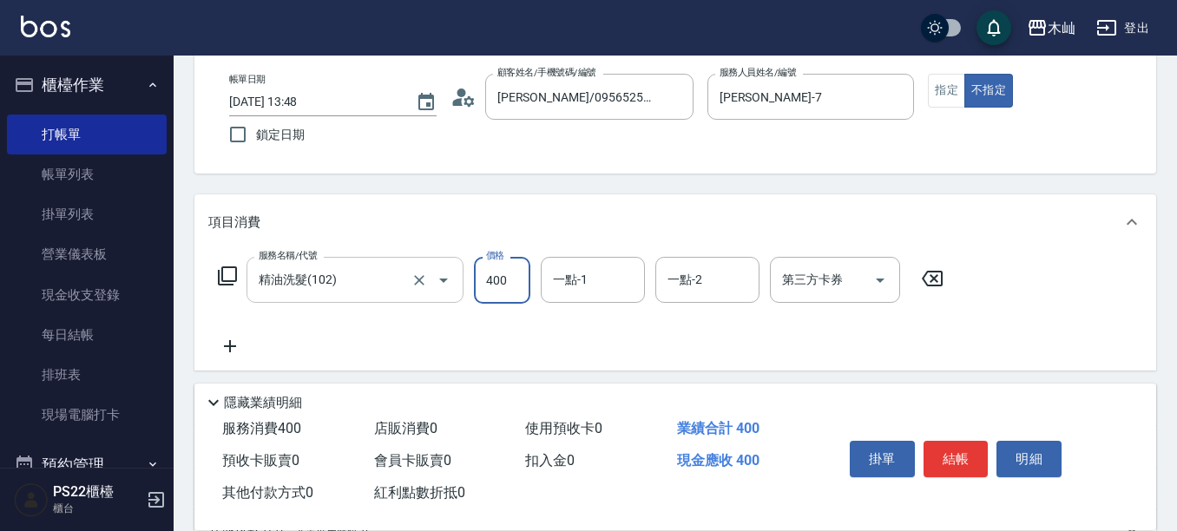
type input "400"
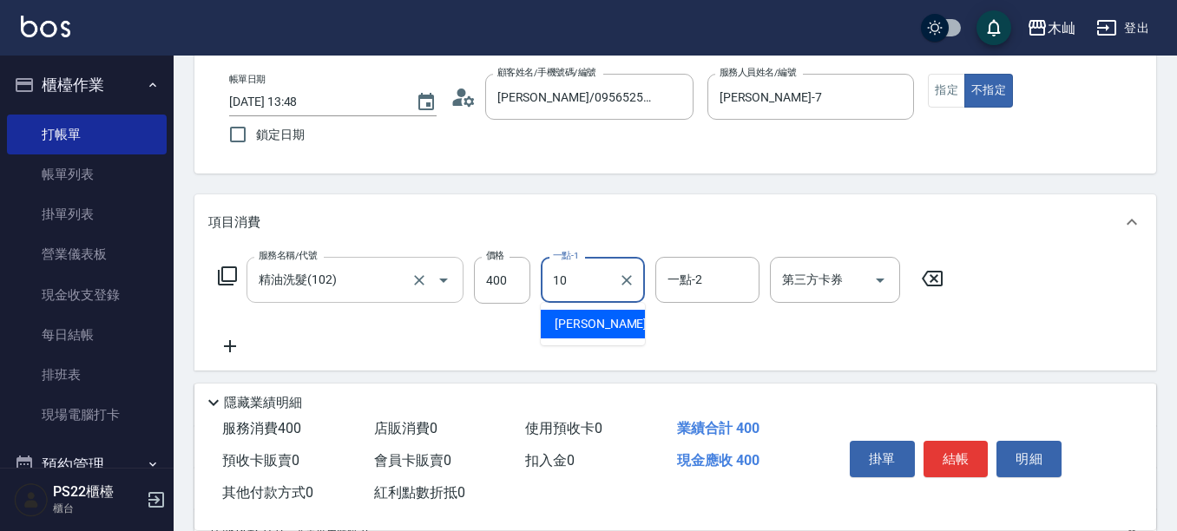
type input "小愛-10"
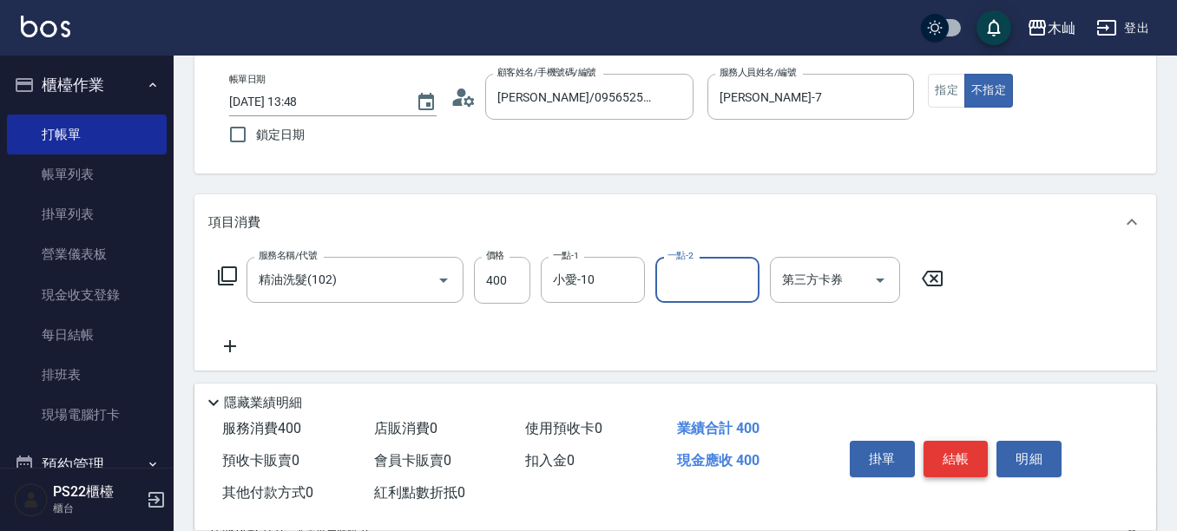
click at [942, 457] on button "結帳" at bounding box center [956, 459] width 65 height 36
